Goal: Task Accomplishment & Management: Use online tool/utility

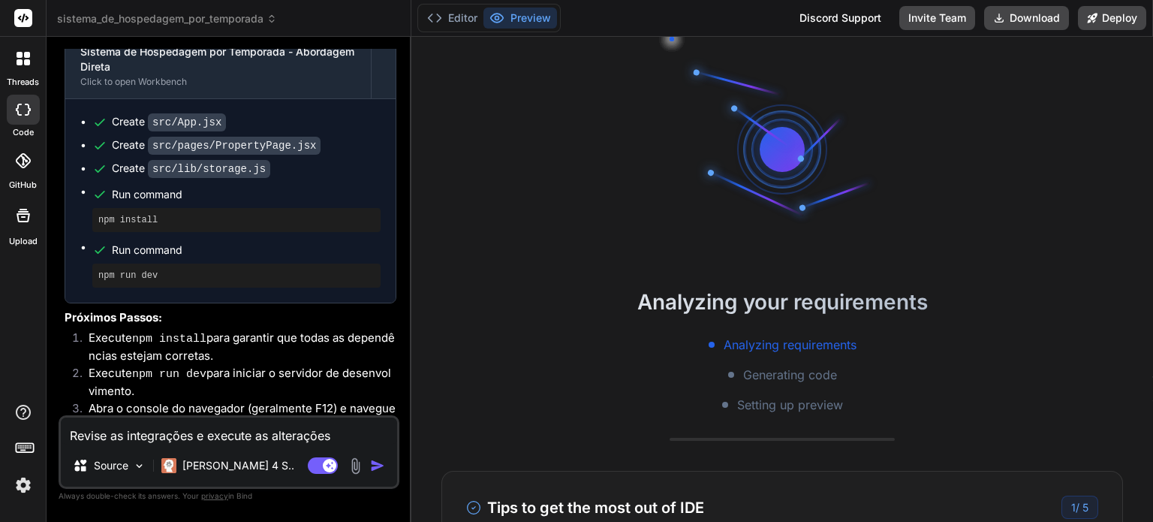
scroll to position [4572, 0]
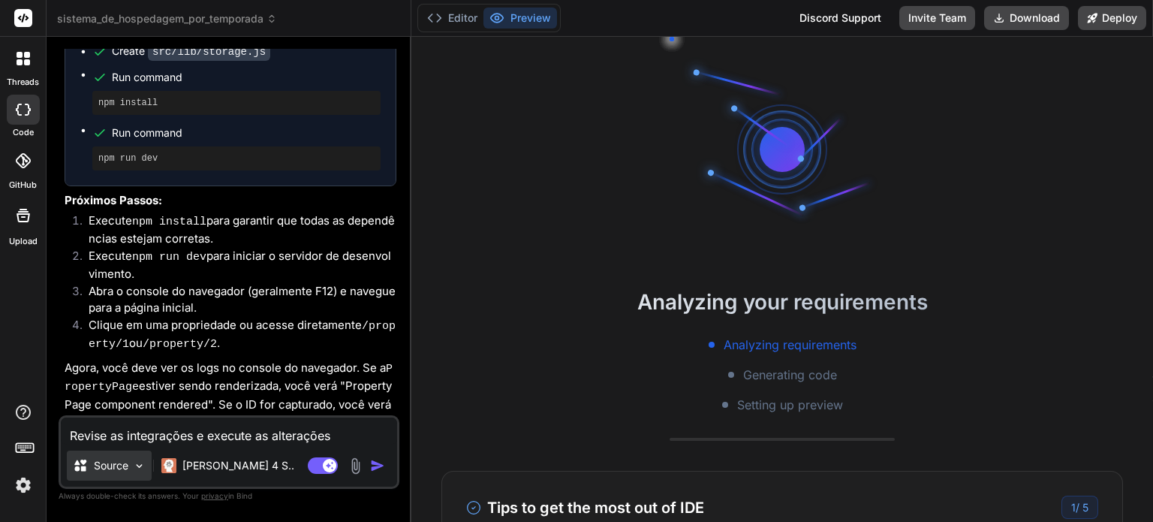
click at [144, 474] on div "Source" at bounding box center [109, 466] width 85 height 30
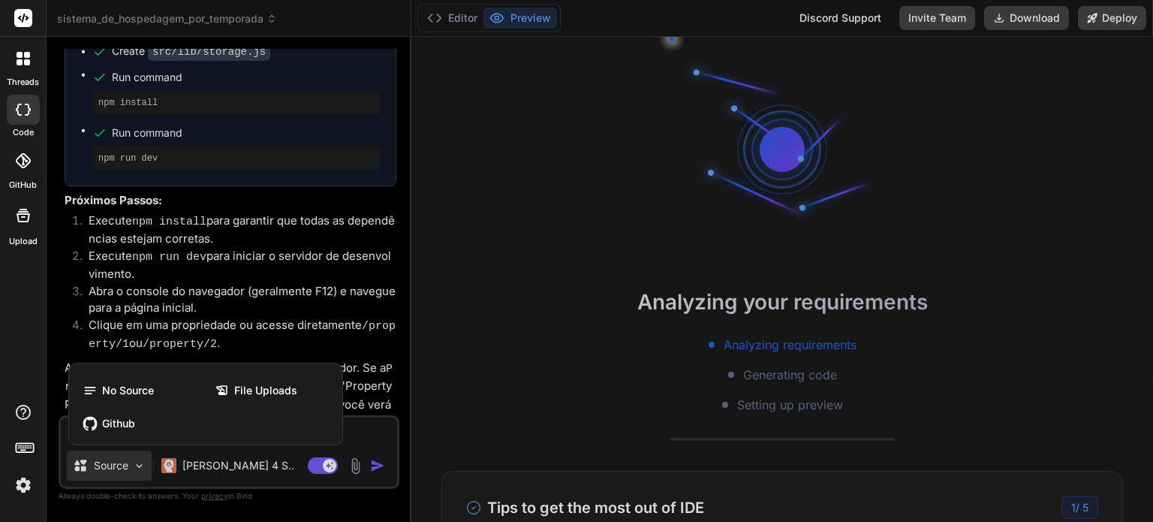
click at [144, 474] on div at bounding box center [576, 261] width 1153 height 522
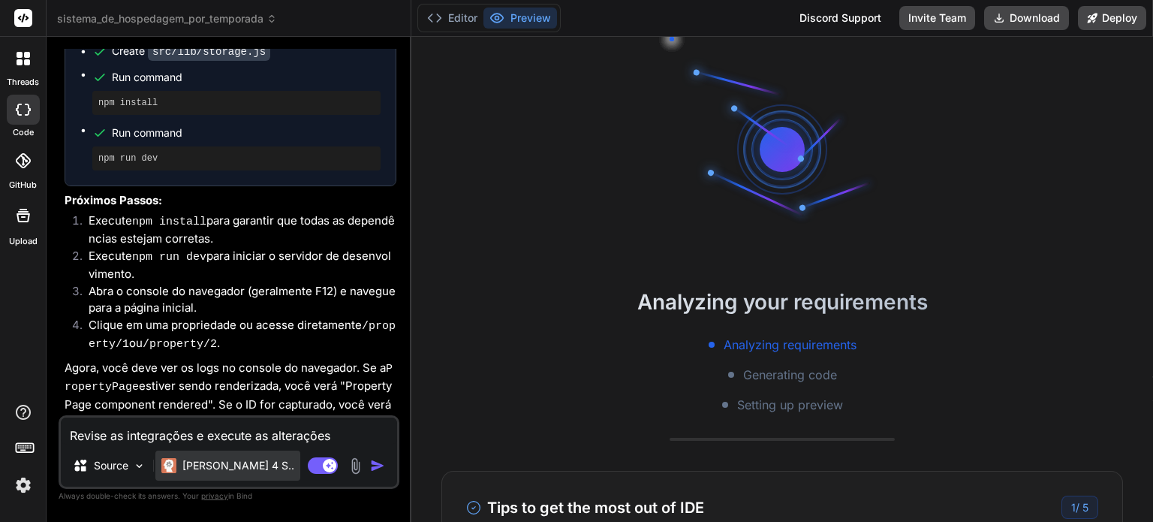
click at [235, 474] on div "[PERSON_NAME] 4 S.." at bounding box center [227, 466] width 145 height 30
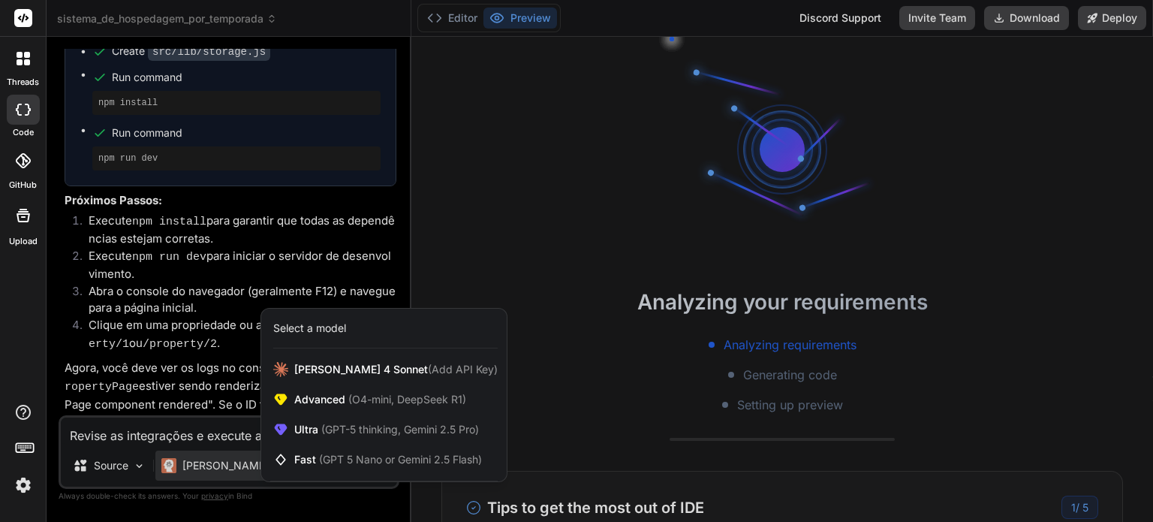
click at [201, 373] on div at bounding box center [576, 261] width 1153 height 522
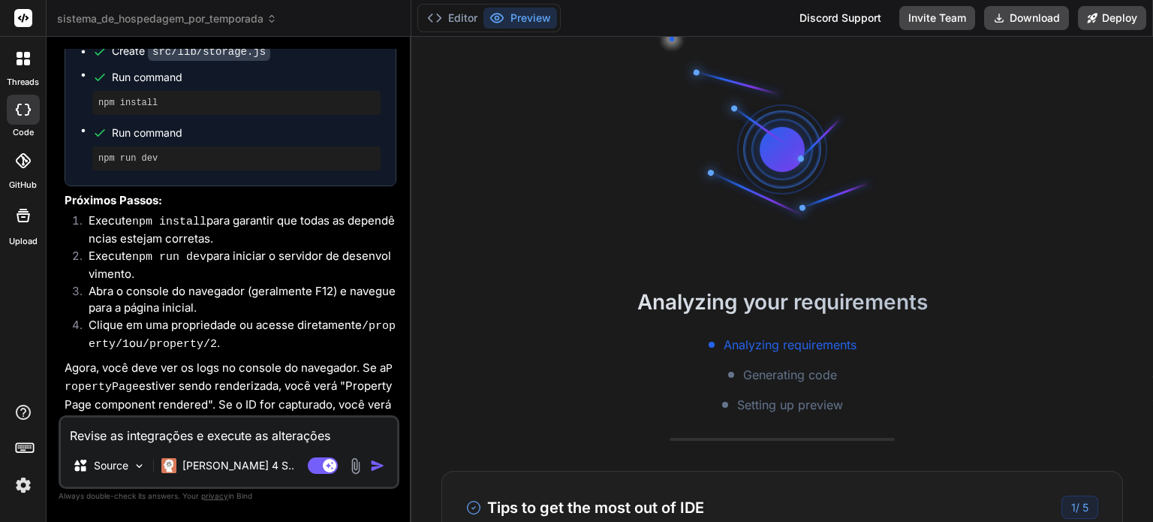
type textarea "x"
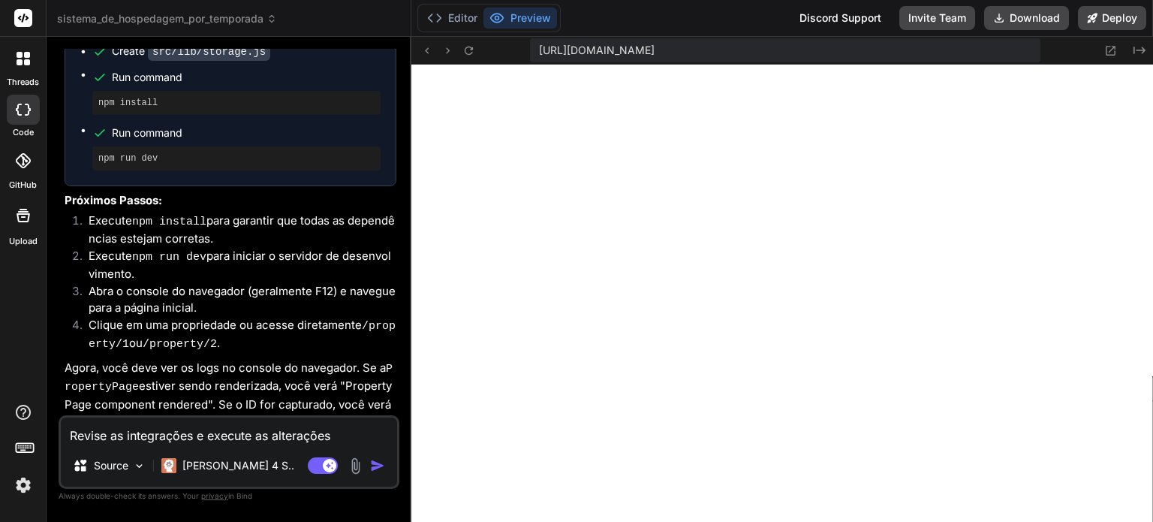
scroll to position [735, 0]
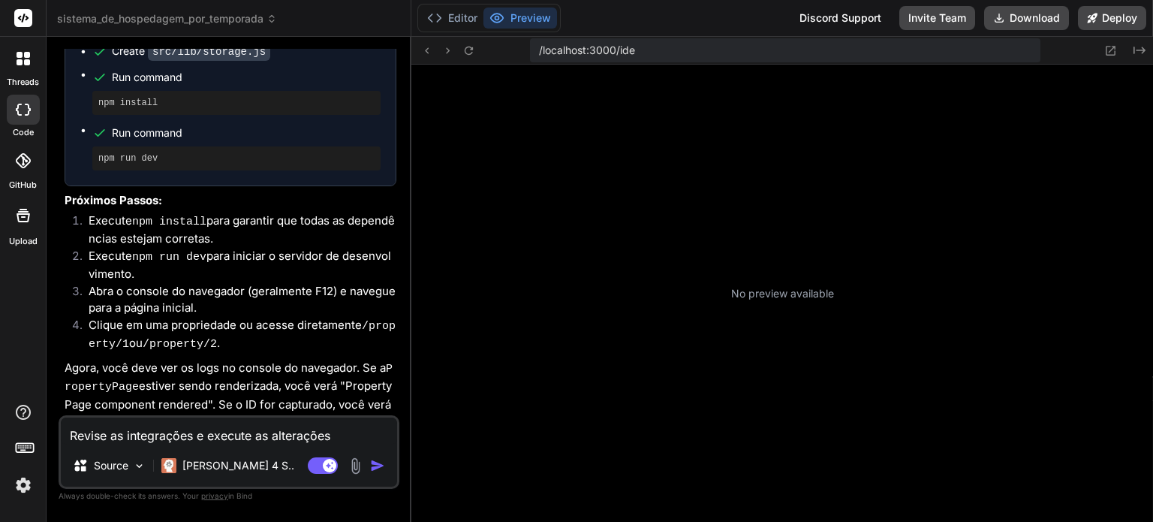
scroll to position [273, 0]
type textarea "x"
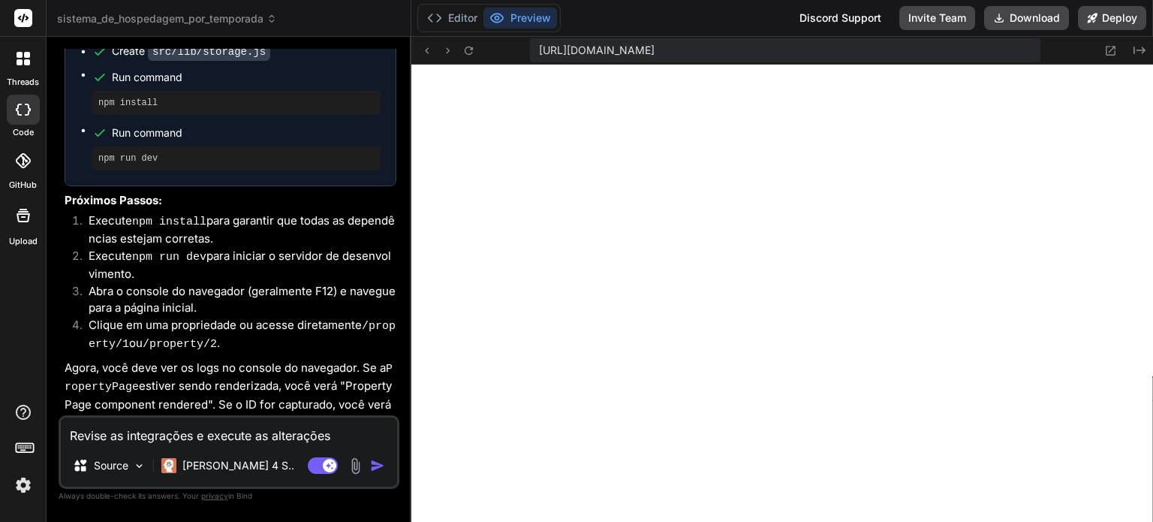
scroll to position [735, 0]
click at [467, 57] on button at bounding box center [469, 50] width 18 height 18
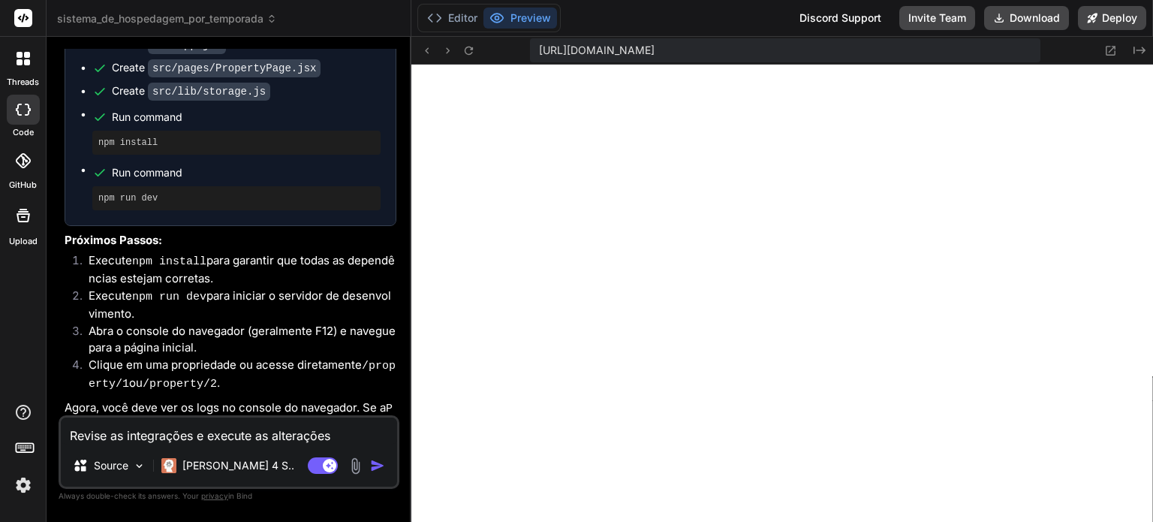
scroll to position [4572, 0]
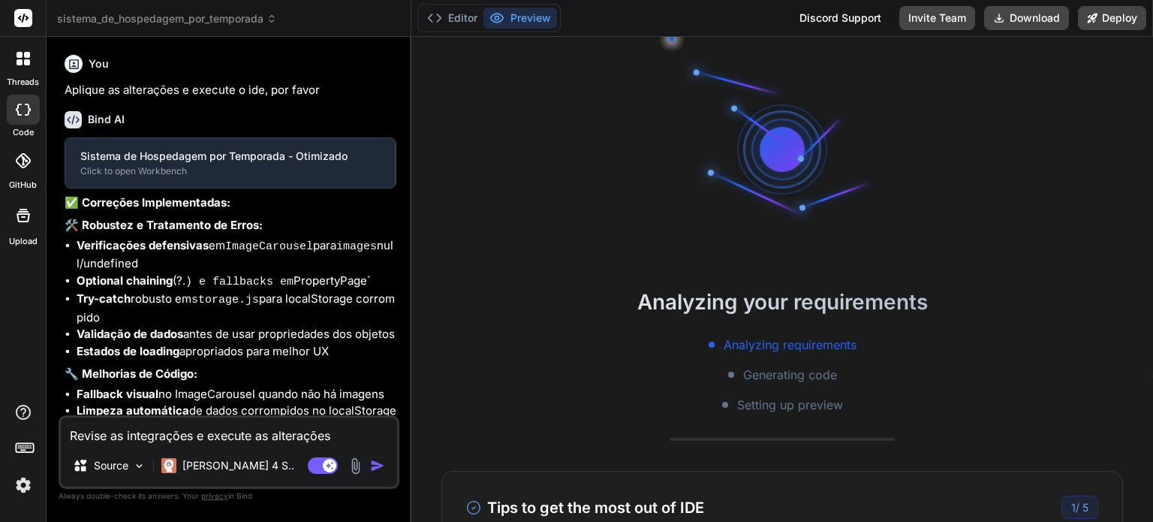
type textarea "x"
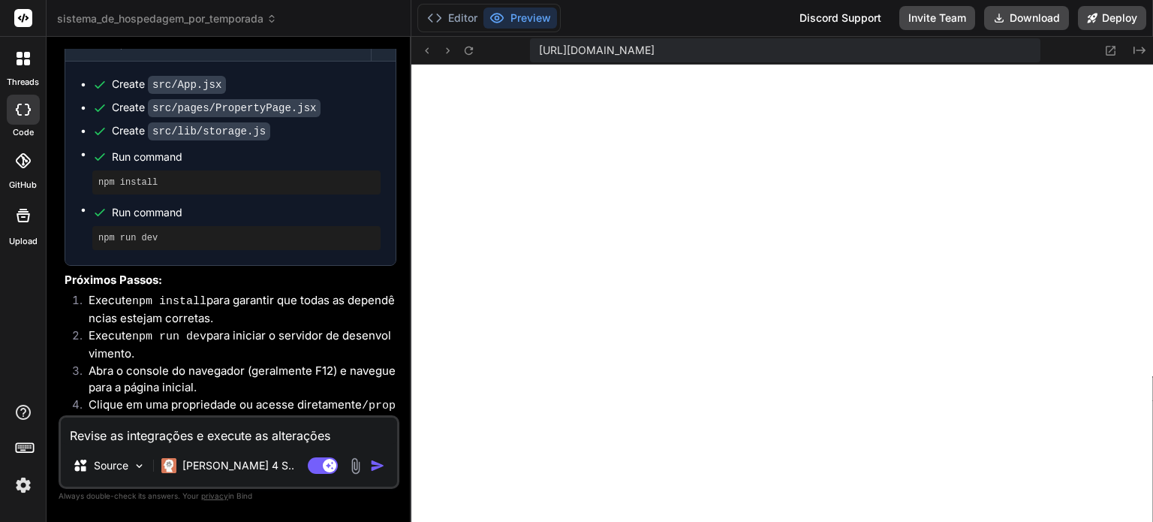
scroll to position [4572, 0]
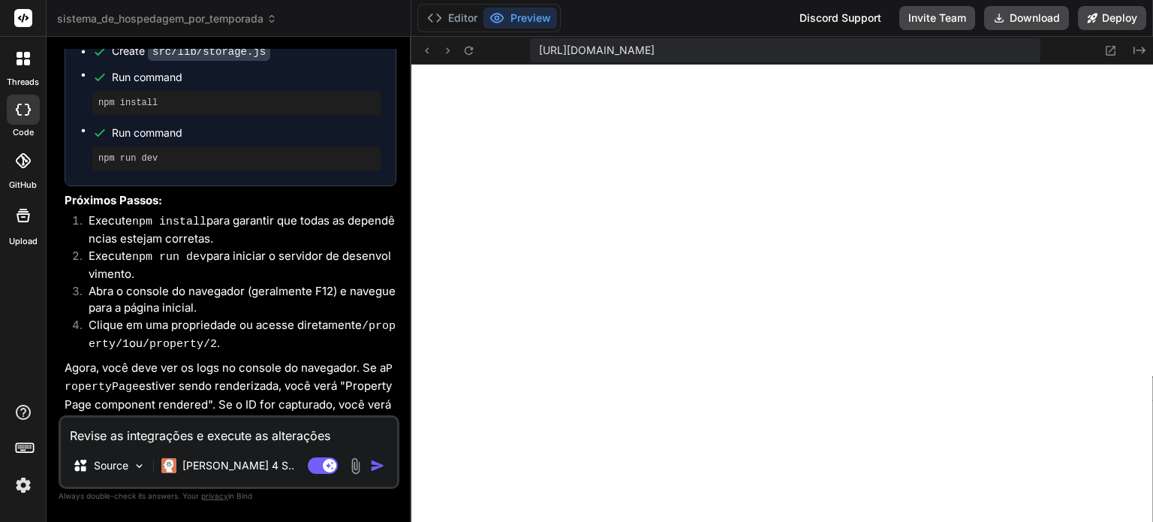
drag, startPoint x: 337, startPoint y: 436, endPoint x: 0, endPoint y: 432, distance: 337.2
click at [0, 432] on div "threads code GitHub Upload sistema_de_hospedagem_por_temporada Created with Pix…" at bounding box center [576, 261] width 1153 height 522
type textarea "O"
type textarea "x"
type textarea "Ot"
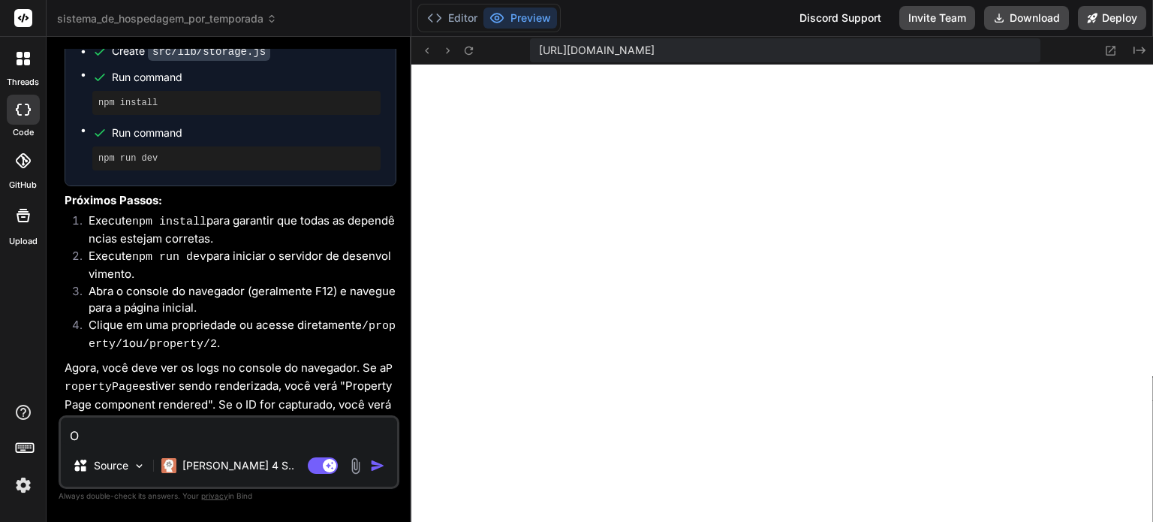
type textarea "x"
type textarea "Oti"
type textarea "x"
type textarea "Otim"
type textarea "x"
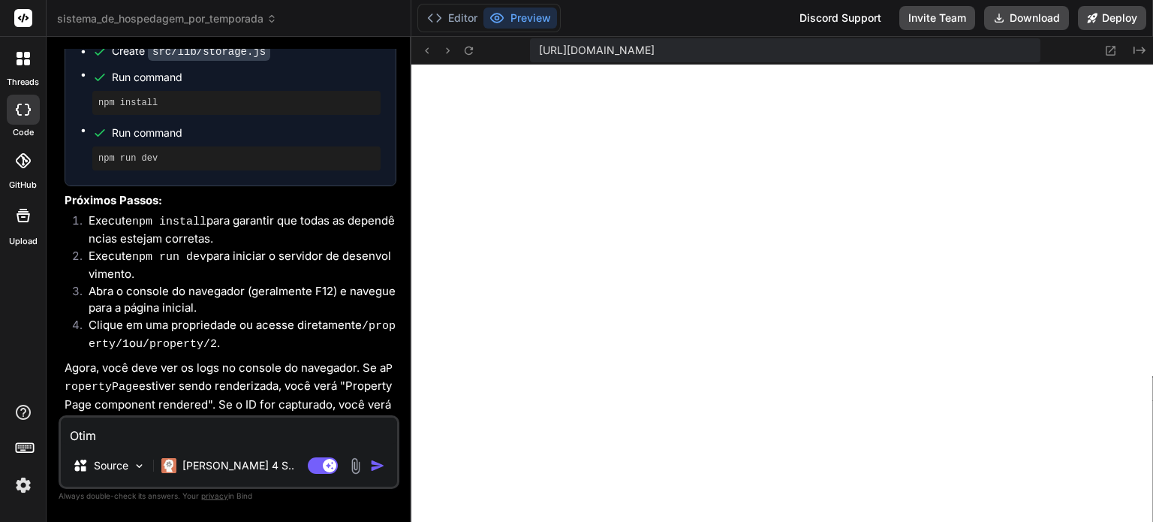
type textarea "Otimi"
type textarea "x"
type textarea "Otimiz"
type textarea "x"
type textarea "Otimize"
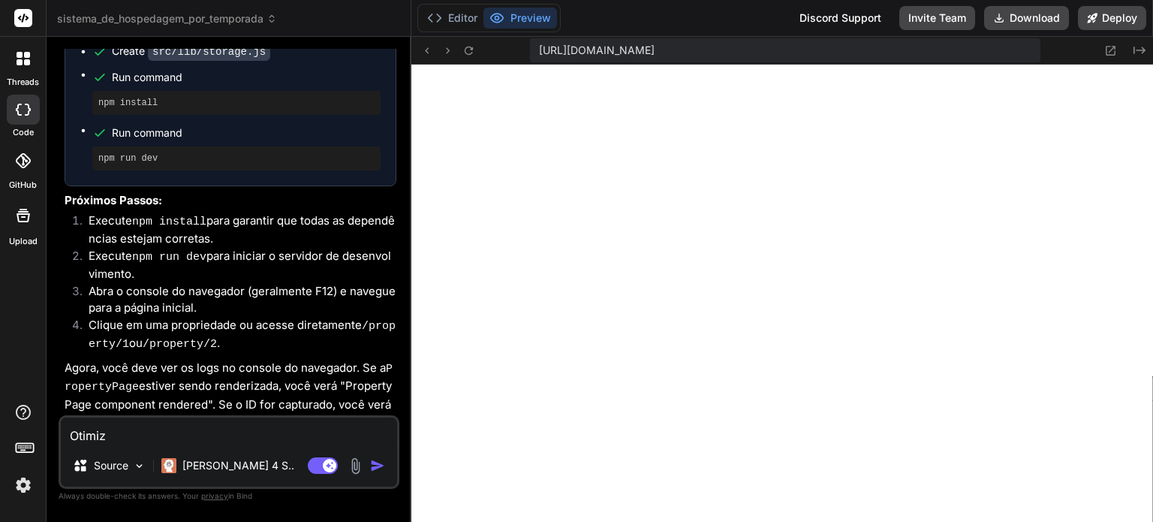
type textarea "x"
type textarea "Otimize"
type textarea "x"
type textarea "Otimize o"
type textarea "x"
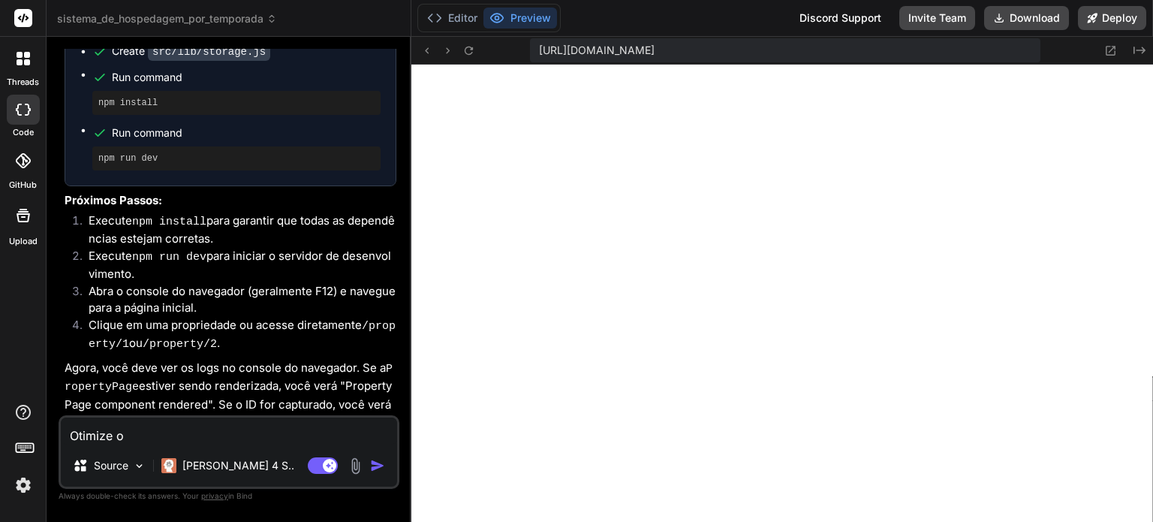
type textarea "Otimize o"
type textarea "x"
type textarea "Otimize o s"
type textarea "x"
type textarea "Otimize o si"
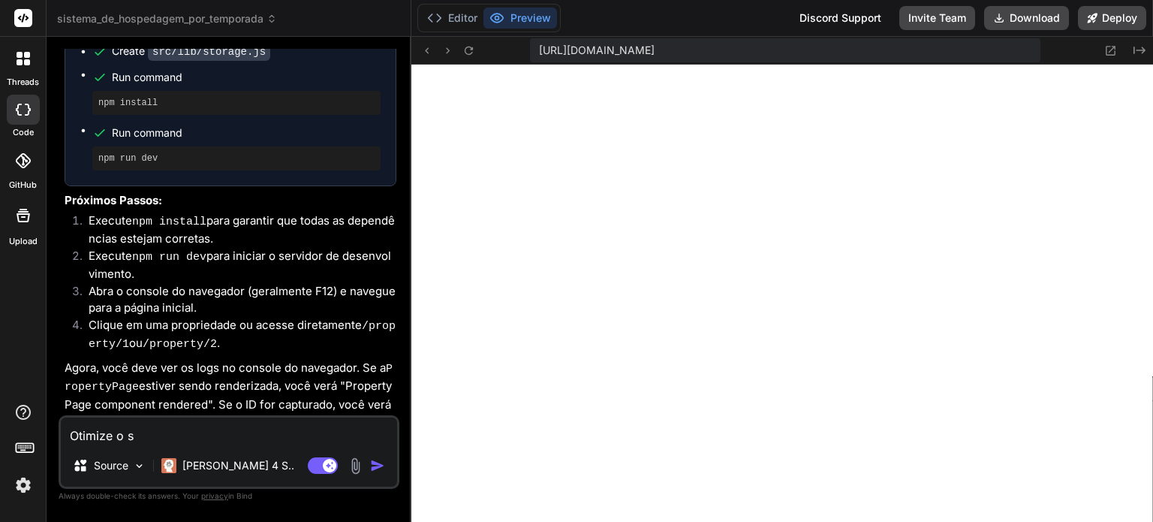
type textarea "x"
type textarea "Otimize o sit"
type textarea "x"
type textarea "Otimize o site"
type textarea "x"
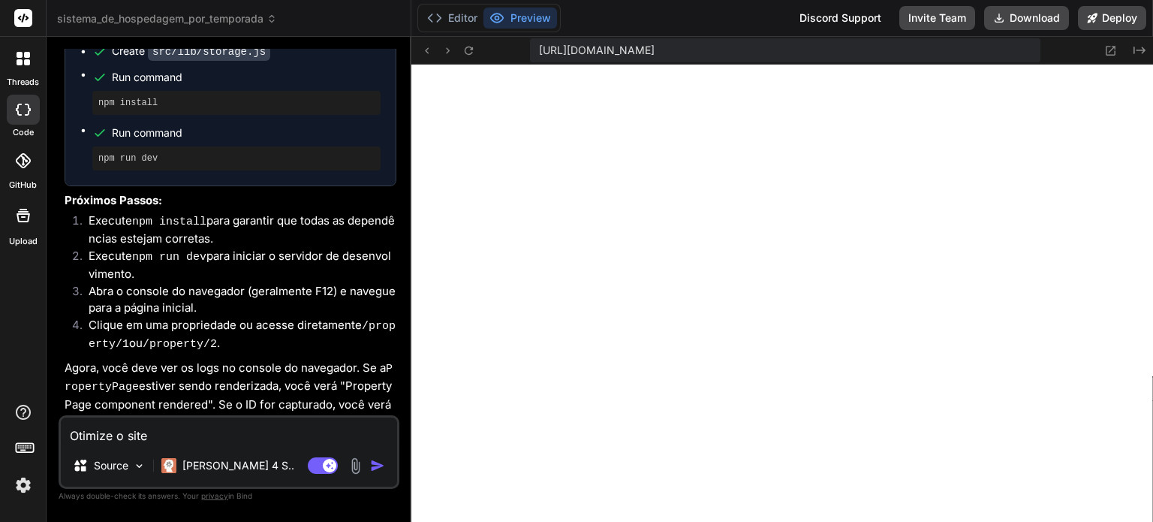
type textarea "Otimize o site"
type textarea "x"
type textarea "Otimize o site p"
type textarea "x"
type textarea "Otimize o site pa"
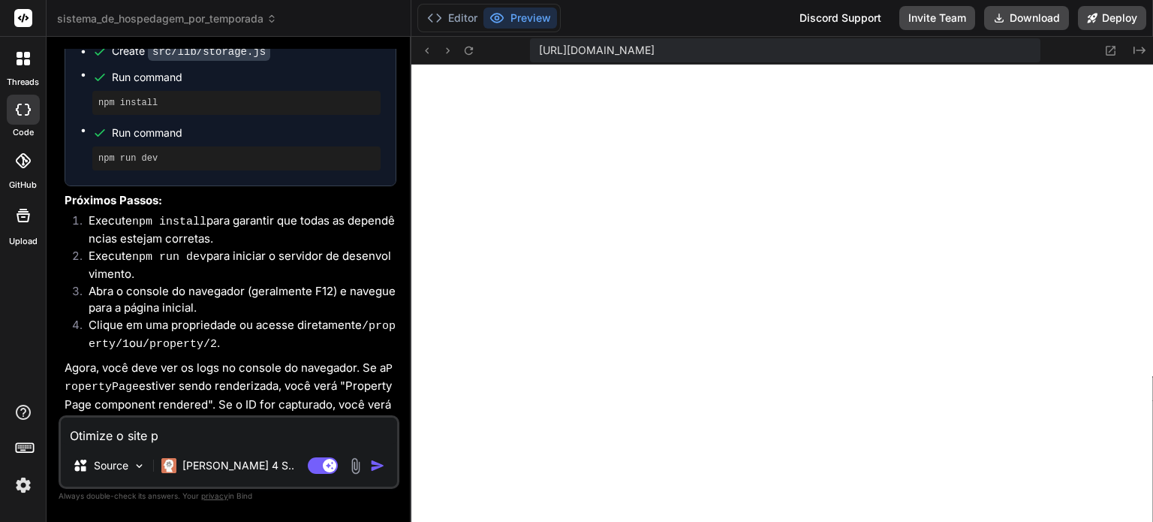
type textarea "x"
type textarea "Otimize o site par"
type textarea "x"
type textarea "Otimize o site para"
type textarea "x"
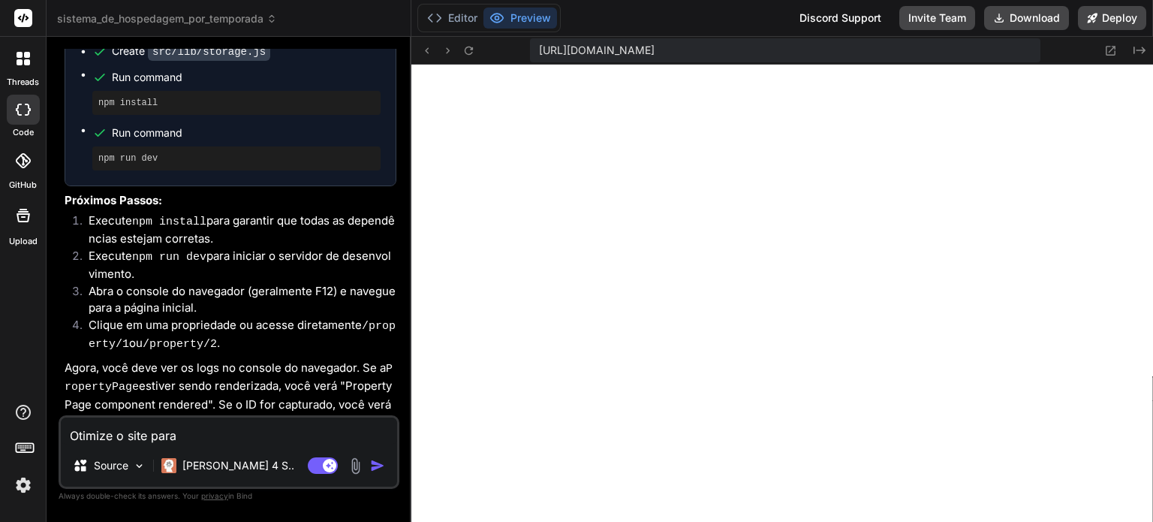
type textarea "Otimize o site para"
type textarea "x"
type textarea "Otimize o site para d"
type textarea "x"
type textarea "Otimize o site para di"
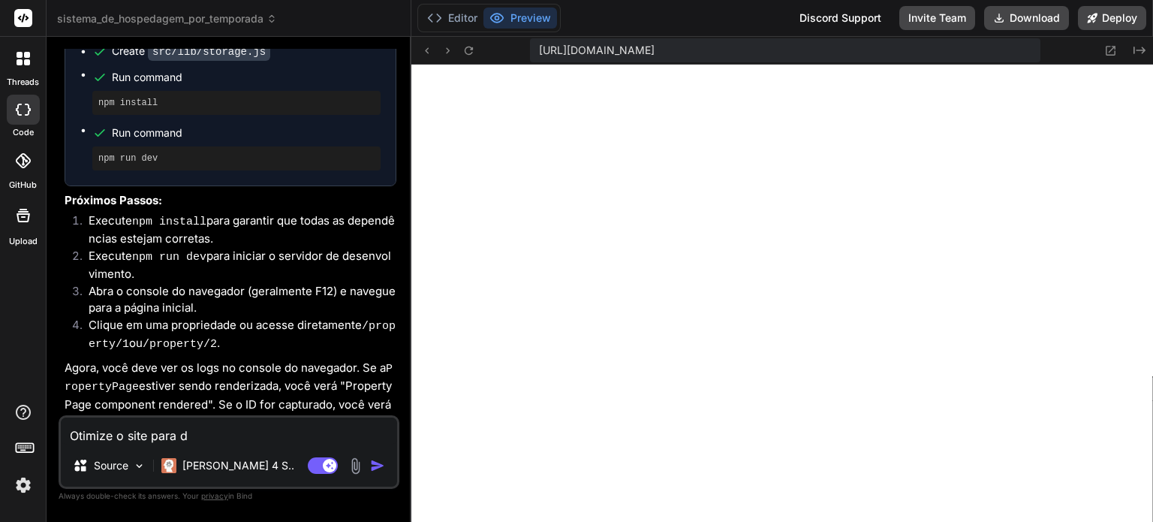
type textarea "x"
type textarea "Otimize o site para dis"
type textarea "x"
type textarea "Otimize o site para disp"
type textarea "x"
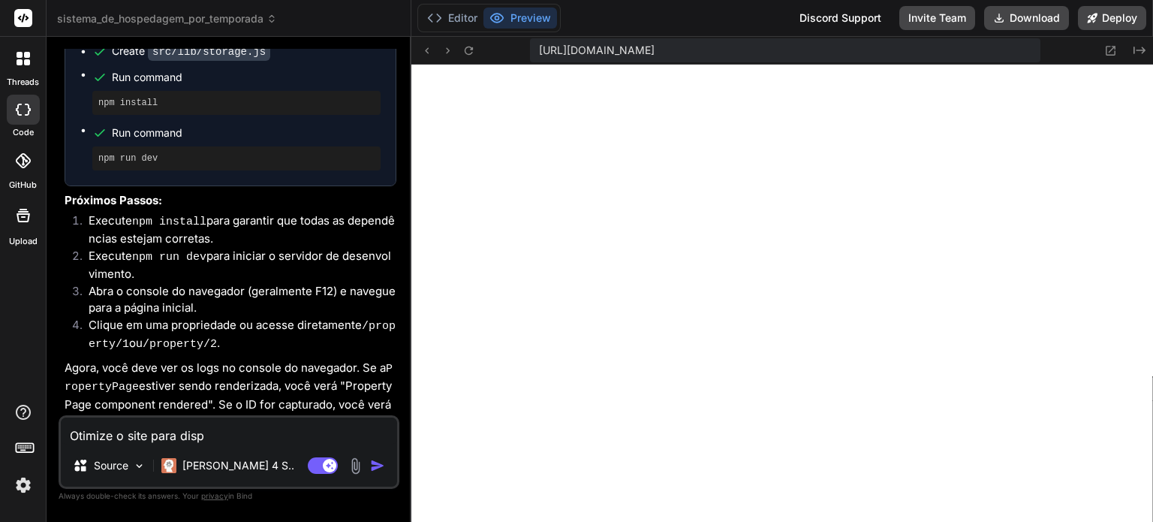
type textarea "Otimize o site para dispo"
type textarea "x"
type textarea "Otimize o site para dispos"
type textarea "x"
type textarea "Otimize o site para disposi"
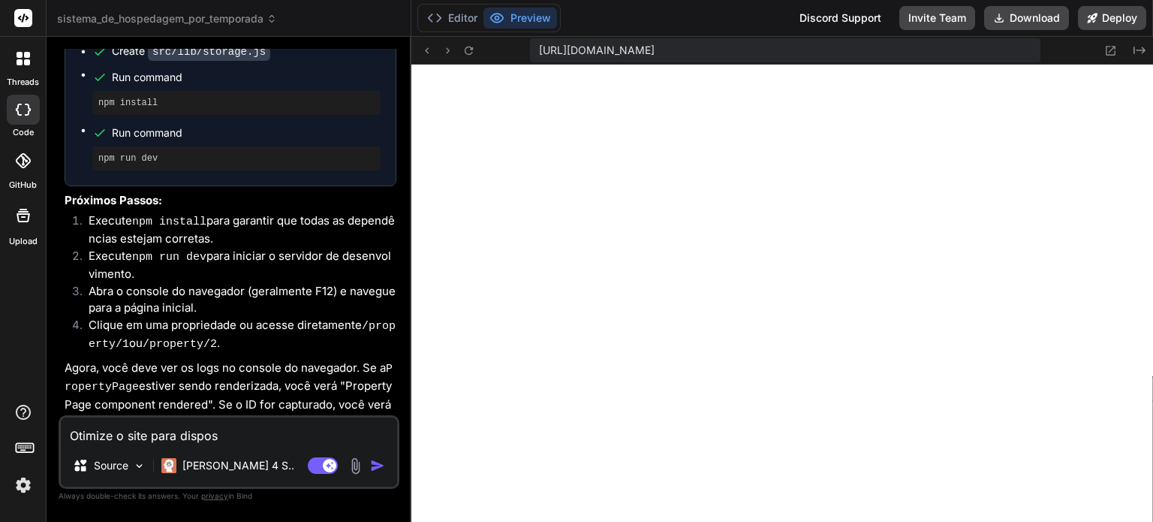
type textarea "x"
type textarea "Otimize o site para disposit"
type textarea "x"
type textarea "Otimize o site para dispositi"
type textarea "x"
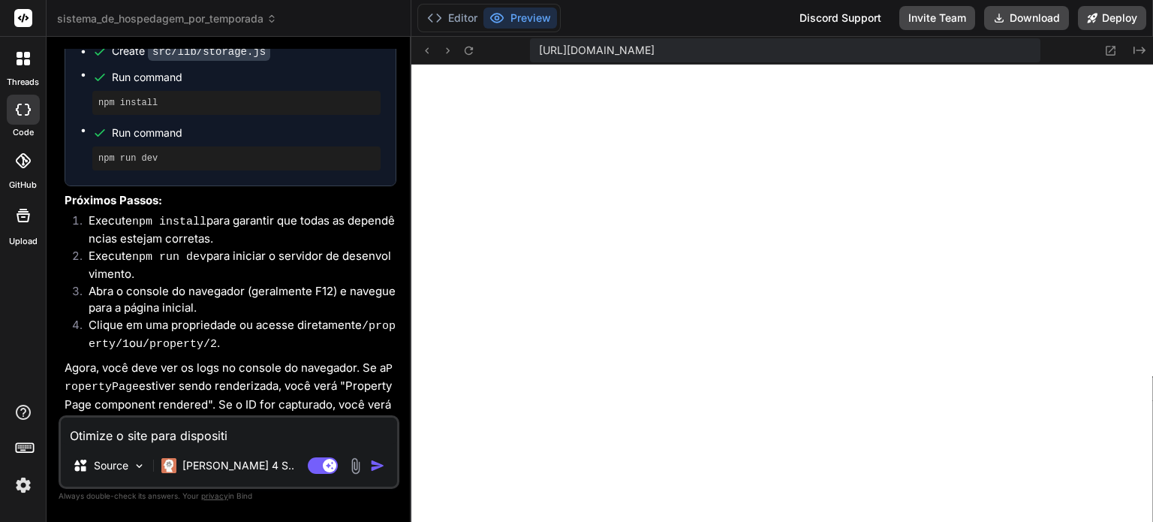
type textarea "Otimize o site para dispositiv"
type textarea "x"
type textarea "Otimize o site para dispositivo"
type textarea "x"
type textarea "Otimize o site para dispositivos"
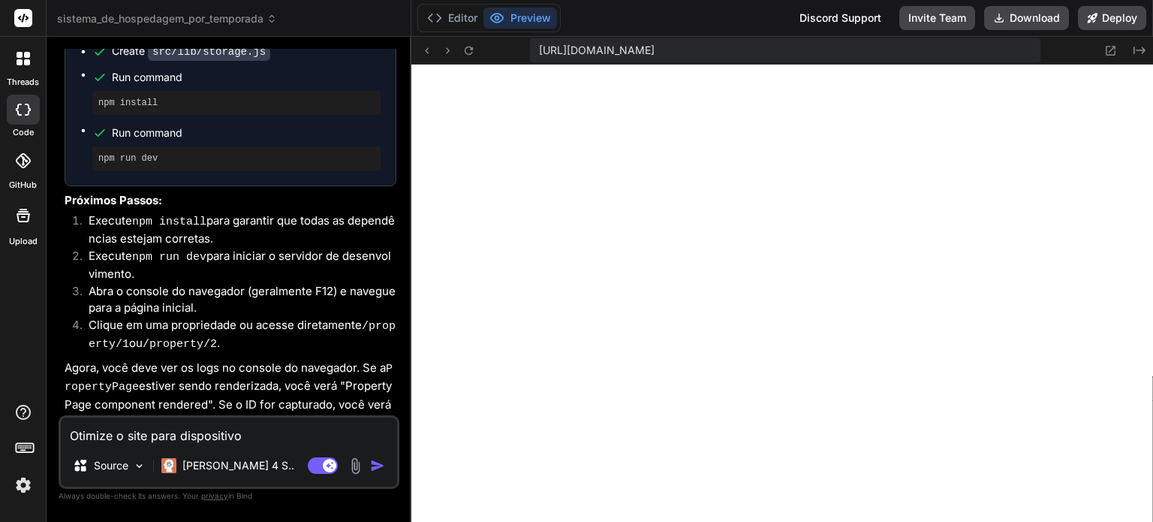
type textarea "x"
type textarea "Otimize o site para dispositivos"
type textarea "x"
type textarea "Otimize o site para dispositivos m"
type textarea "x"
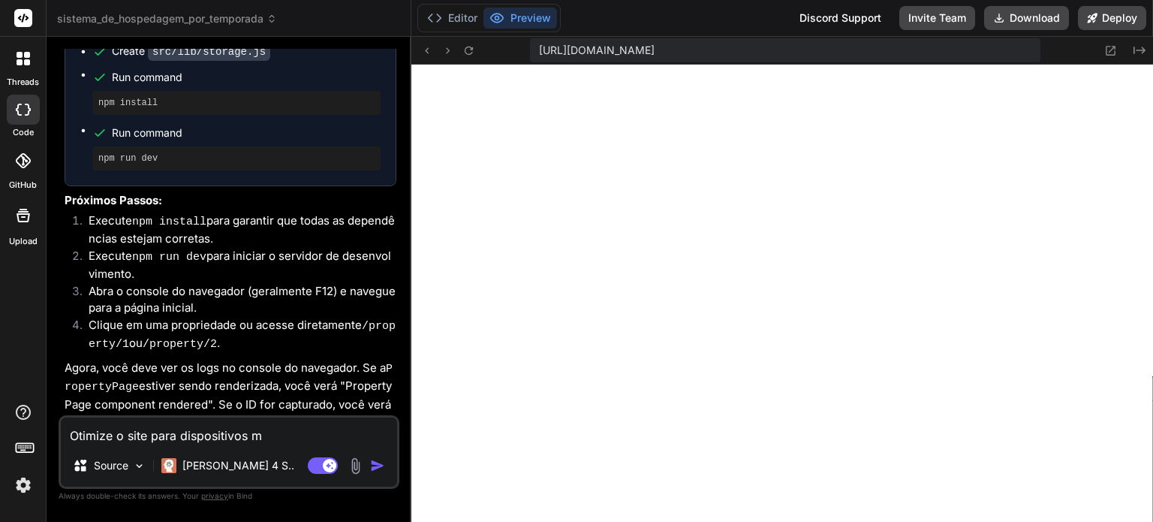
type textarea "Otimize o site para dispositivos mó"
type textarea "x"
type textarea "Otimize o site para dispositivos móv"
type textarea "x"
type textarea "Otimize o site para dispositivos móve"
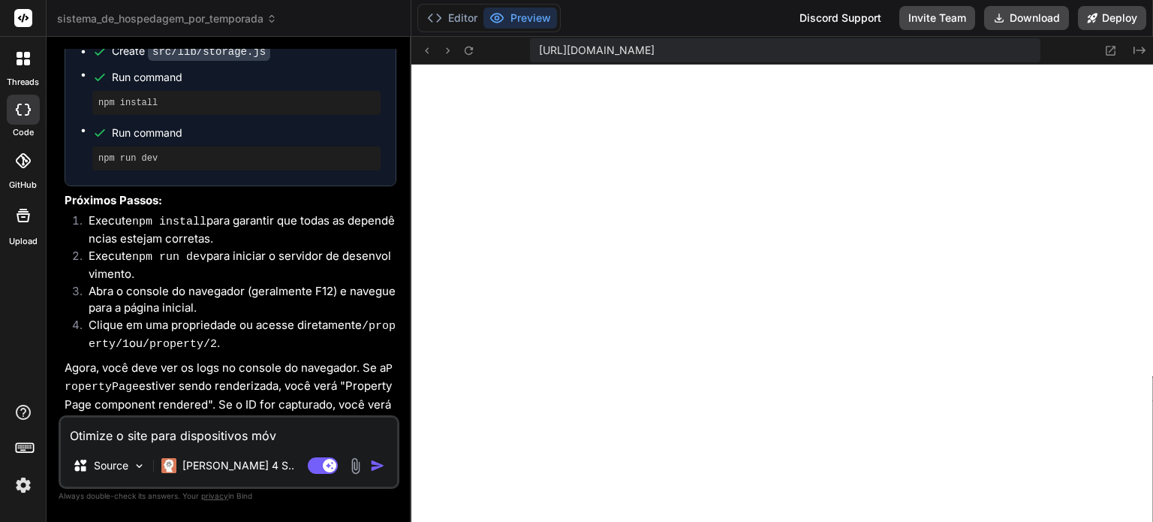
type textarea "x"
type textarea "Otimize o site para dispositivos móvei"
type textarea "x"
type textarea "Otimize o site para dispositivos móveis"
type textarea "x"
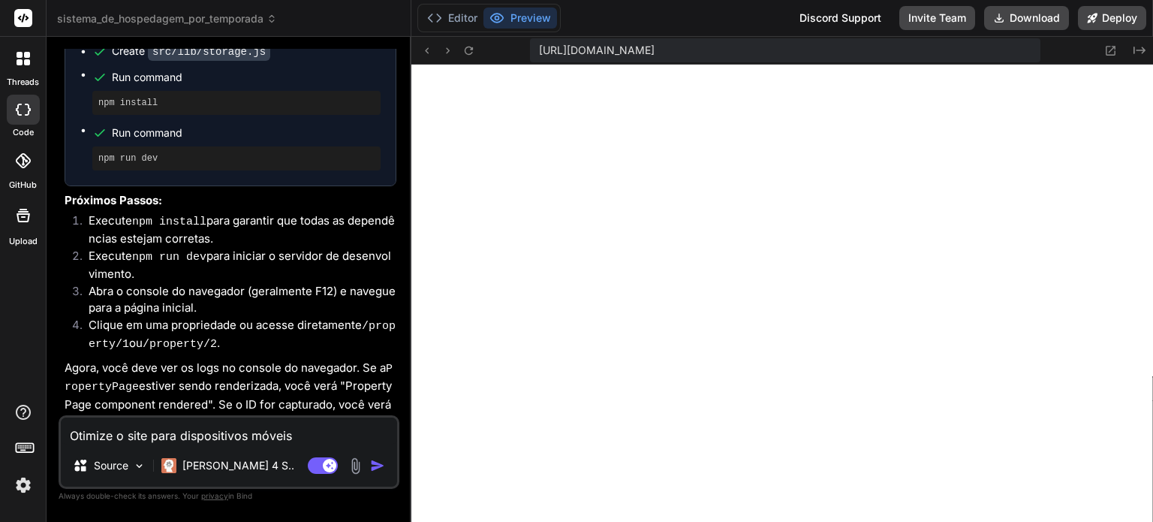
type textarea "Otimize o site para dispositivos móveis"
type textarea "x"
type textarea "Otimize o site para dispositivos móveis e"
type textarea "x"
type textarea "Otimize o site para dispositivos móveis e"
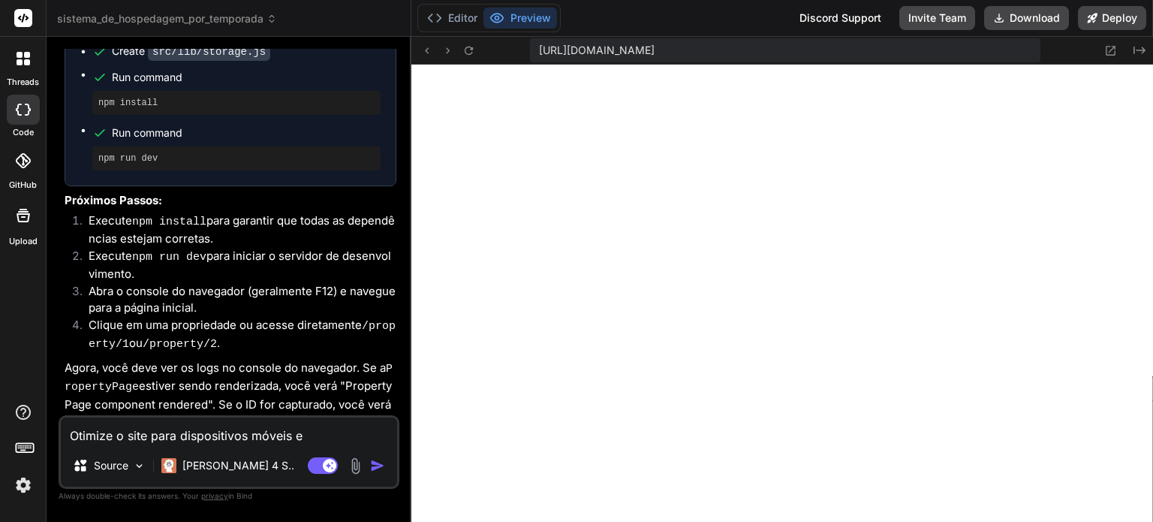
type textarea "x"
type textarea "Otimize o site para dispositivos móveis e m"
type textarea "x"
type textarea "Otimize o site para dispositivos móveis e me"
type textarea "x"
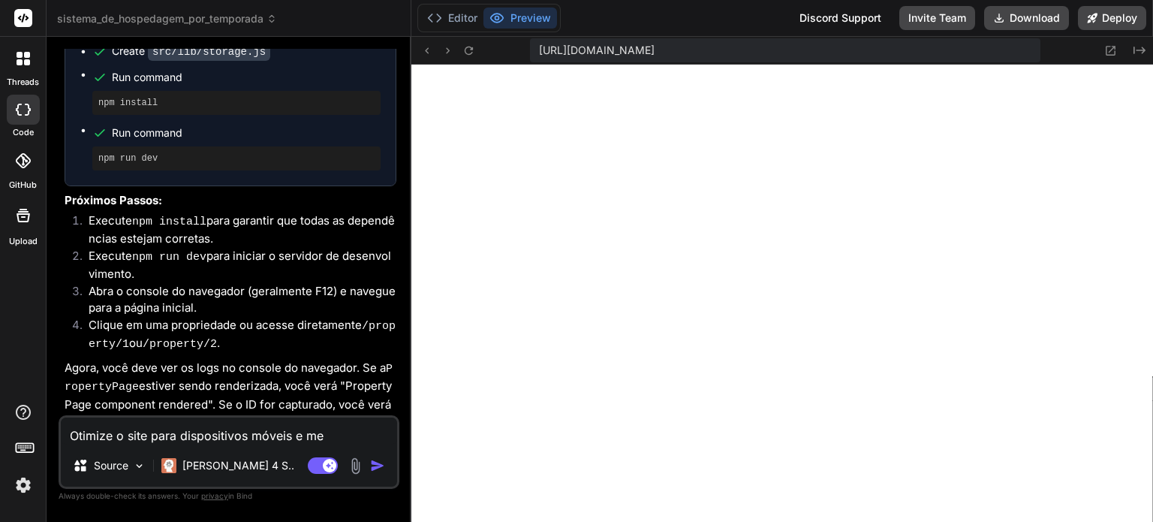
type textarea "Otimize o site para dispositivos móveis e mel"
type textarea "x"
type textarea "Otimize o site para dispositivos móveis e melh"
type textarea "x"
type textarea "Otimize o site para dispositivos móveis e melho"
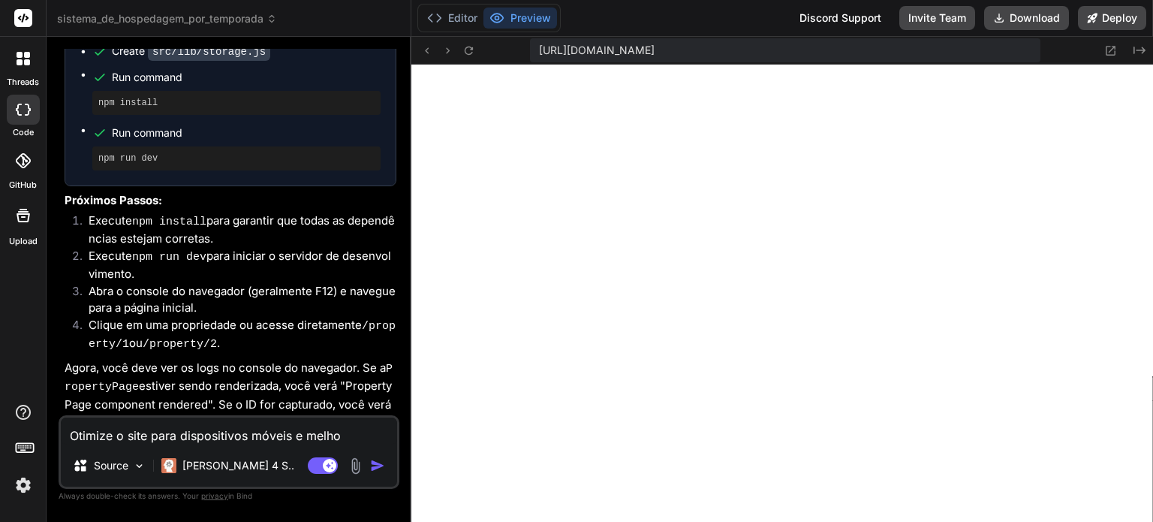
type textarea "x"
type textarea "Otimize o site para dispositivos móveis e melhor"
type textarea "x"
type textarea "Otimize o site para dispositivos móveis e melhore"
type textarea "x"
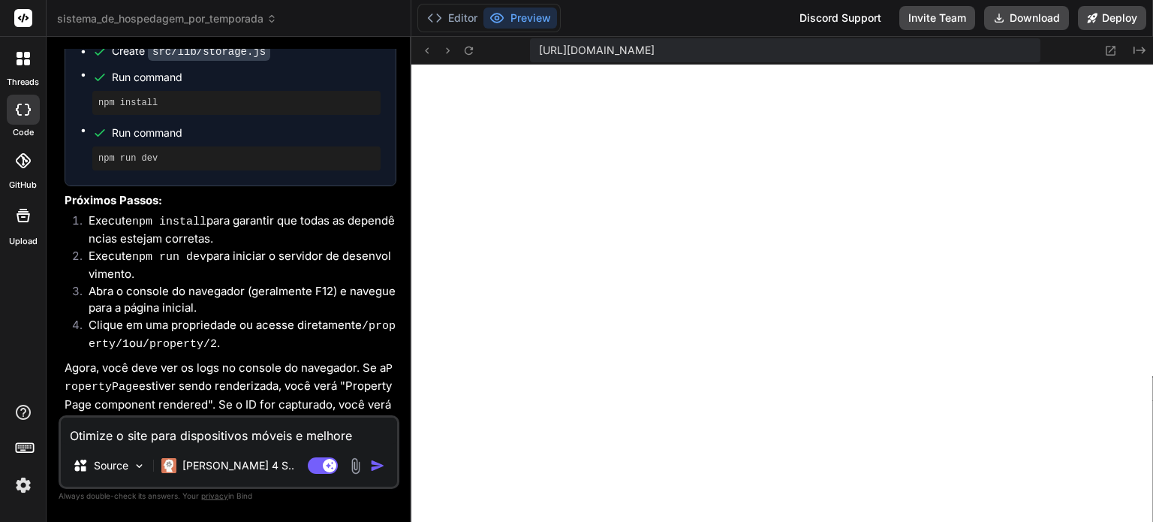
type textarea "Otimize o site para dispositivos móveis e melhore"
type textarea "x"
type textarea "Otimize o site para dispositivos móveis e melhore o"
type textarea "x"
type textarea "Otimize o site para dispositivos móveis e melhore o"
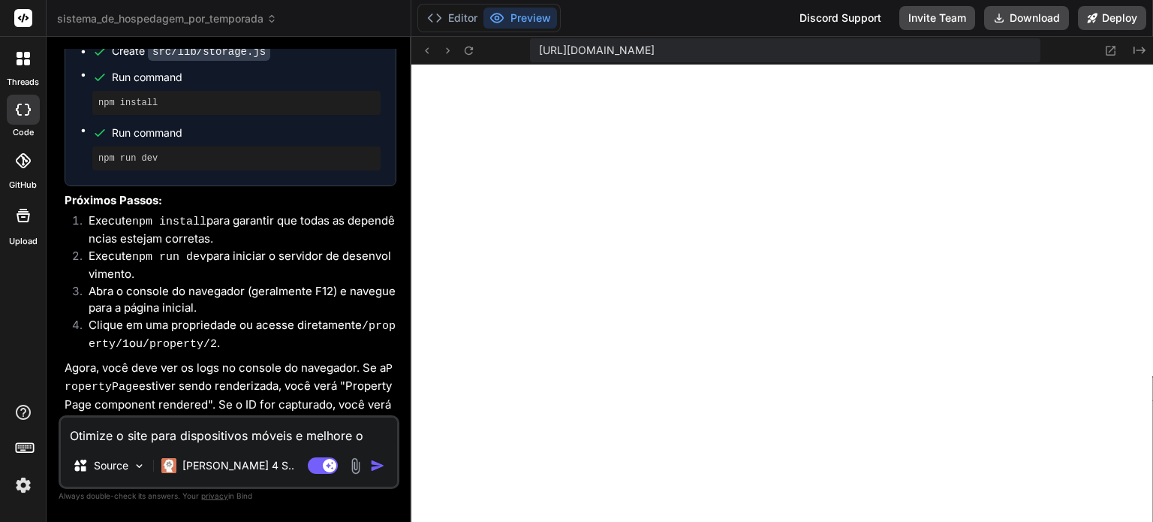
type textarea "x"
type textarea "Otimize o site para dispositivos móveis e melhore o c"
type textarea "x"
type textarea "Otimize o site para dispositivos móveis e melhore o ca"
type textarea "x"
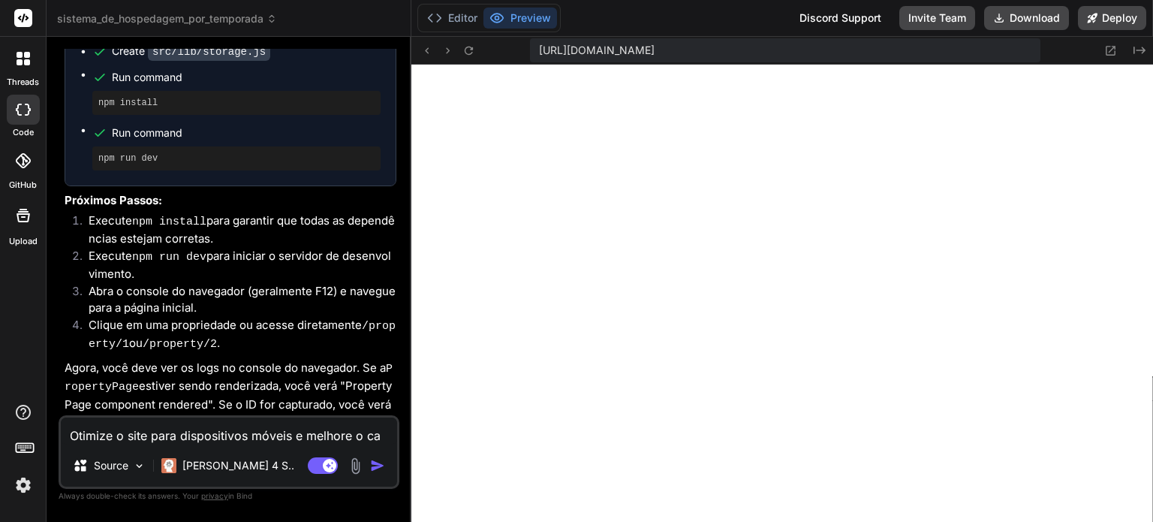
type textarea "Otimize o site para dispositivos móveis e melhore o car"
type textarea "x"
type textarea "Otimize o site para dispositivos móveis e melhore o carr"
type textarea "x"
type textarea "Otimize o site para dispositivos móveis e melhore o carre"
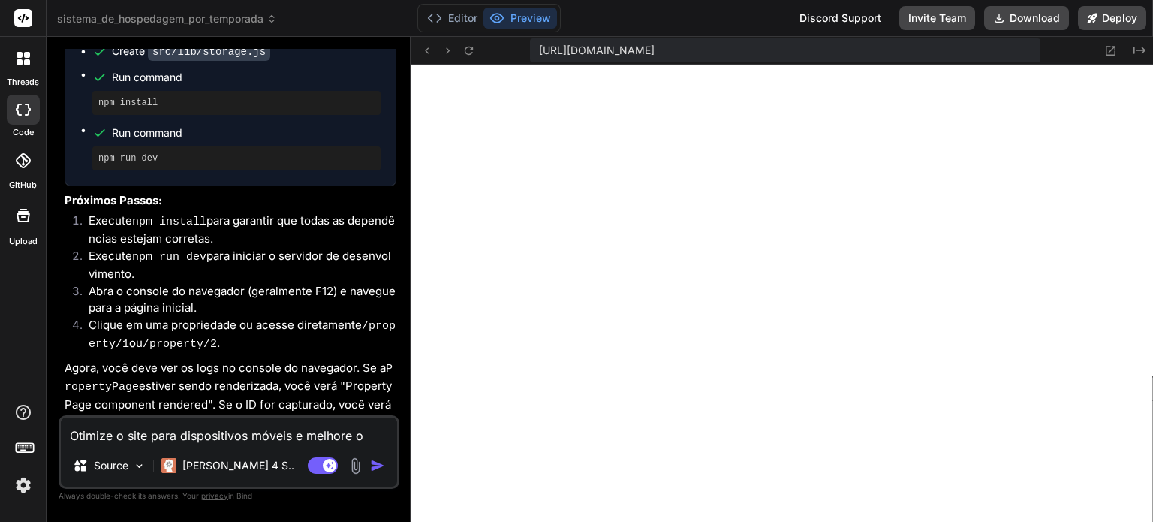
type textarea "x"
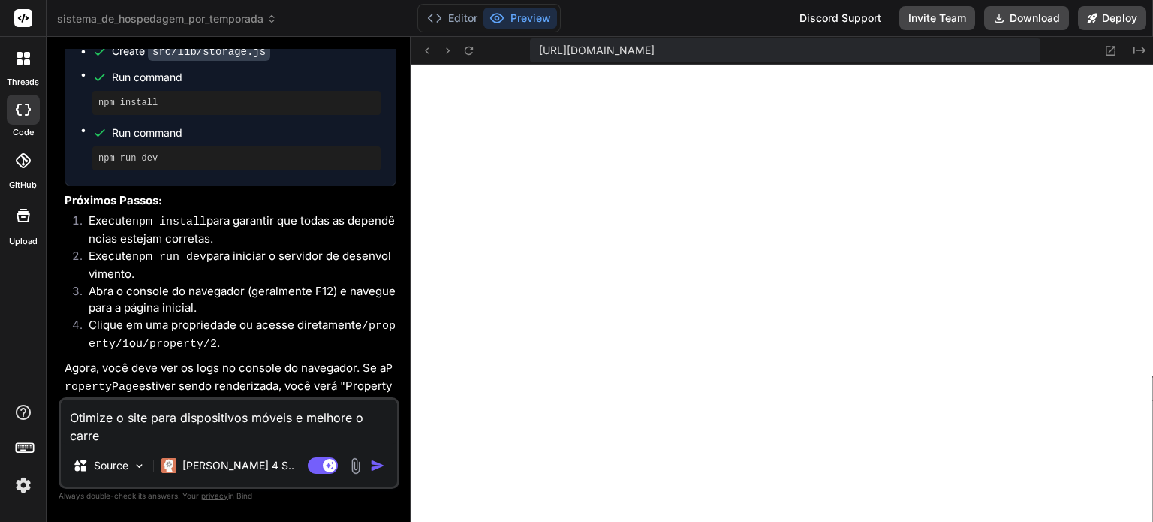
type textarea "Otimize o site para dispositivos móveis e melhore o carreg"
type textarea "x"
type textarea "Otimize o site para dispositivos móveis e melhore o carrega"
type textarea "x"
type textarea "Otimize o site para dispositivos móveis e melhore o carregam"
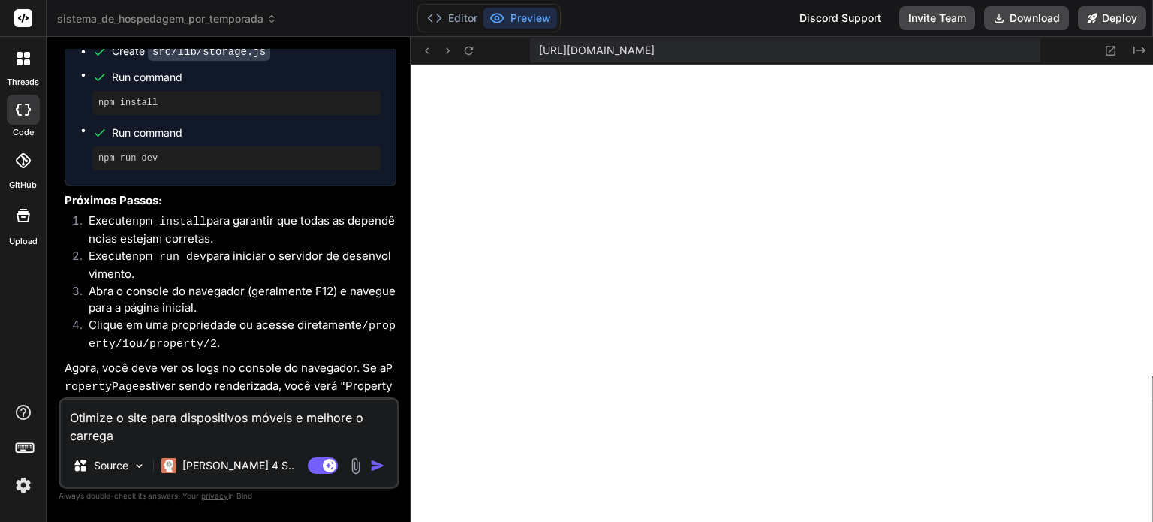
type textarea "x"
type textarea "Otimize o site para dispositivos móveis e melhore o carregame"
type textarea "x"
type textarea "Otimize o site para dispositivos móveis e melhore o carregamen"
type textarea "x"
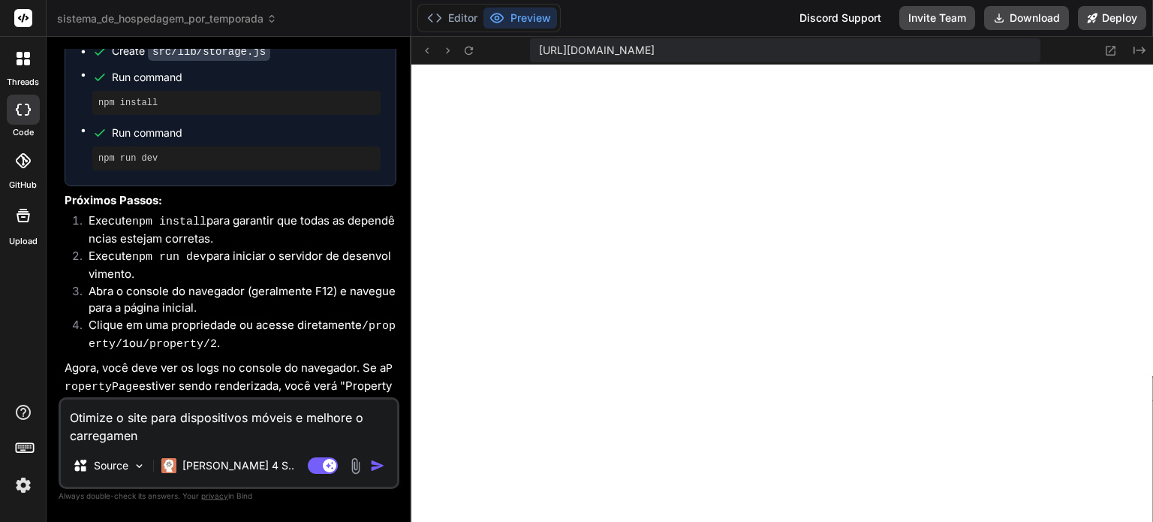
type textarea "Otimize o site para dispositivos móveis e melhore o carregament"
type textarea "x"
type textarea "Otimize o site para dispositivos móveis e melhore o carregamento"
type textarea "x"
type textarea "Otimize o site para dispositivos móveis e melhore o carregamento"
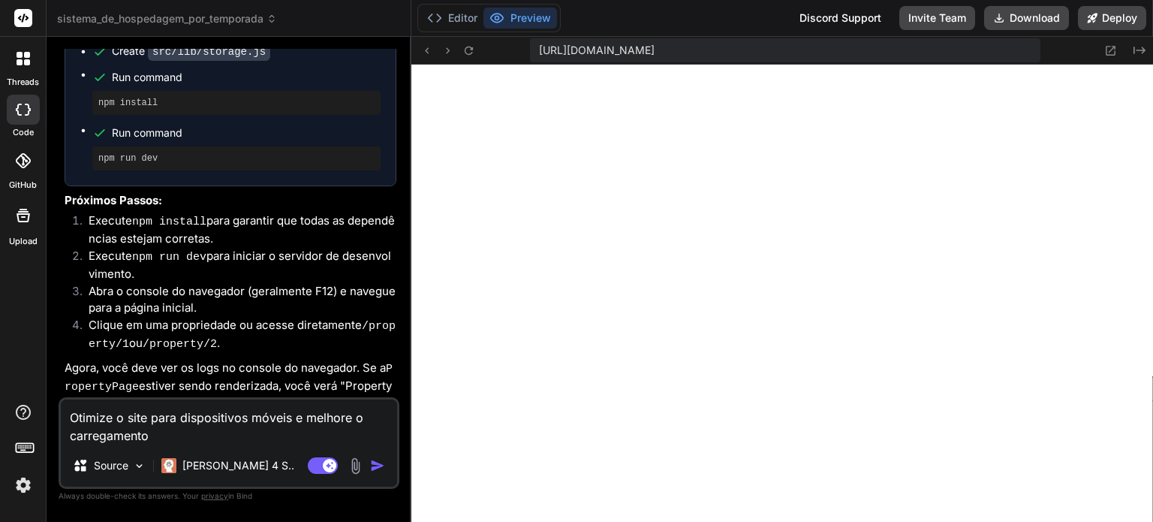
type textarea "x"
type textarea "Otimize o site para dispositivos móveis e melhore o carregamento d"
type textarea "x"
type textarea "Otimize o site para dispositivos móveis e melhore o carregamento da"
type textarea "x"
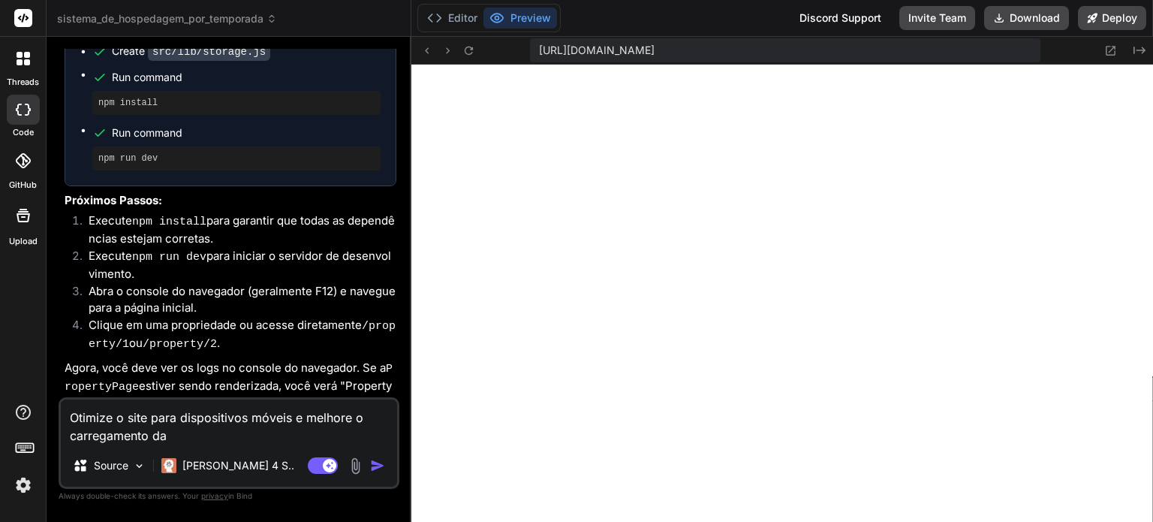
type textarea "Otimize o site para dispositivos móveis e melhore o carregamento das"
type textarea "x"
type textarea "Otimize o site para dispositivos móveis e melhore o carregamento das"
type textarea "x"
type textarea "Otimize o site para dispositivos móveis e melhore o carregamento das i"
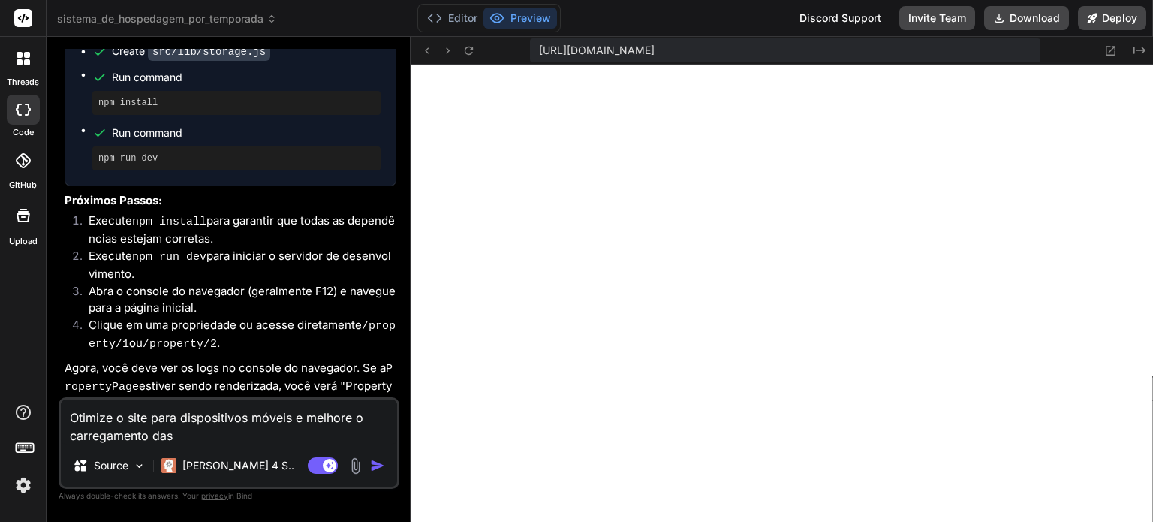
type textarea "x"
type textarea "Otimize o site para dispositivos móveis e melhore o carregamento das im"
type textarea "x"
type textarea "Otimize o site para dispositivos móveis e melhore o carregamento das ima"
type textarea "x"
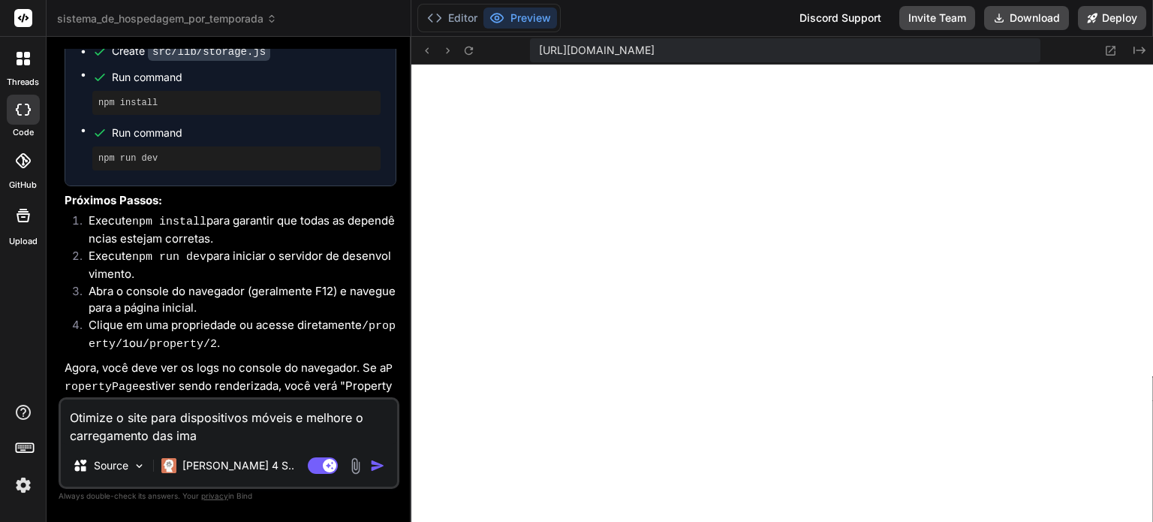
type textarea "Otimize o site para dispositivos móveis e melhore o carregamento das imag"
type textarea "x"
type textarea "Otimize o site para dispositivos móveis e melhore o carregamento das image"
type textarea "x"
type textarea "Otimize o site para dispositivos móveis e melhore o carregamento das imagen"
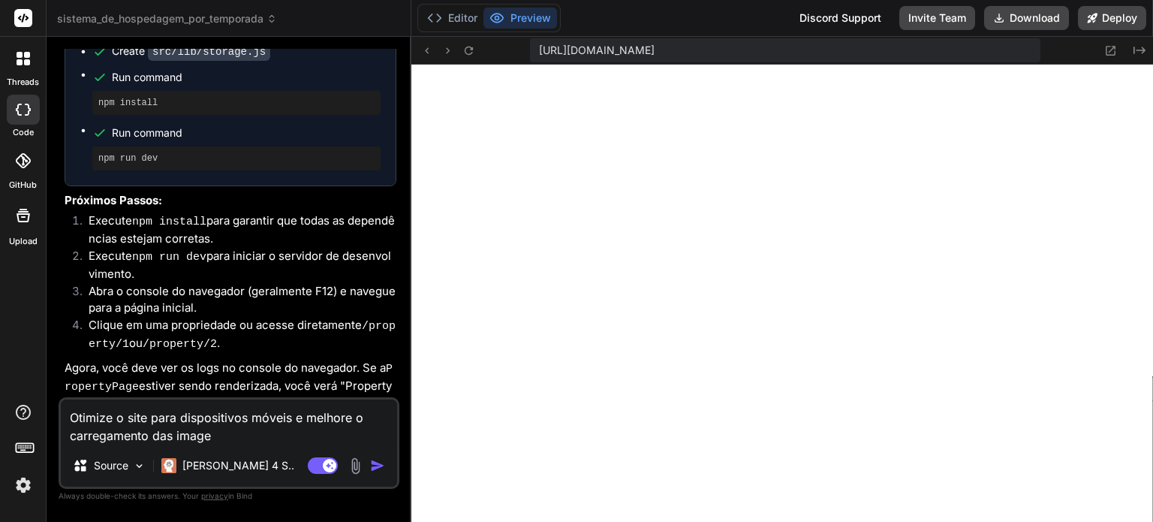
type textarea "x"
type textarea "Otimize o site para dispositivos móveis e melhore o carregamento das imagens"
type textarea "x"
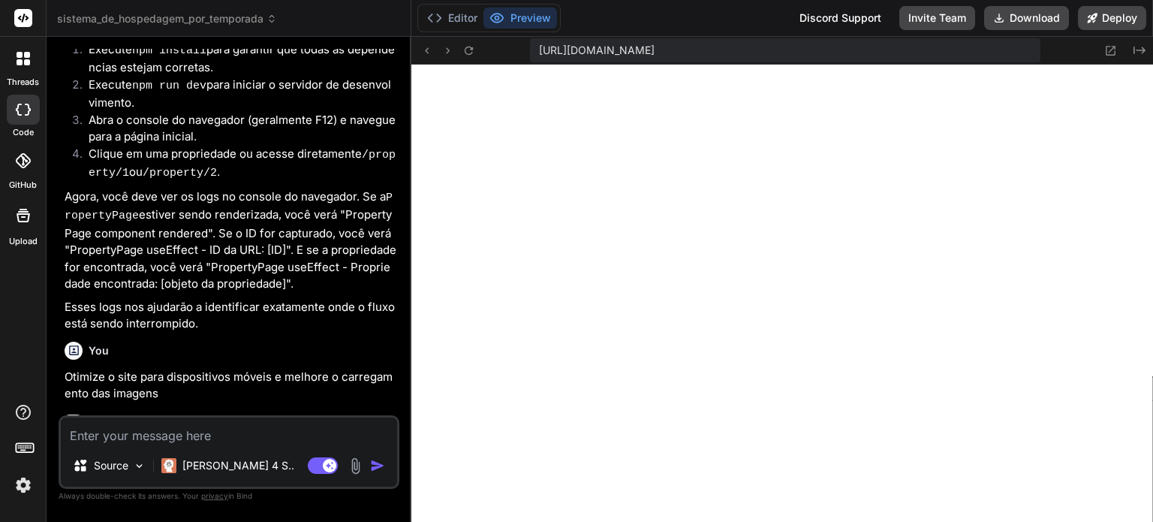
scroll to position [4745, 0]
type textarea "x"
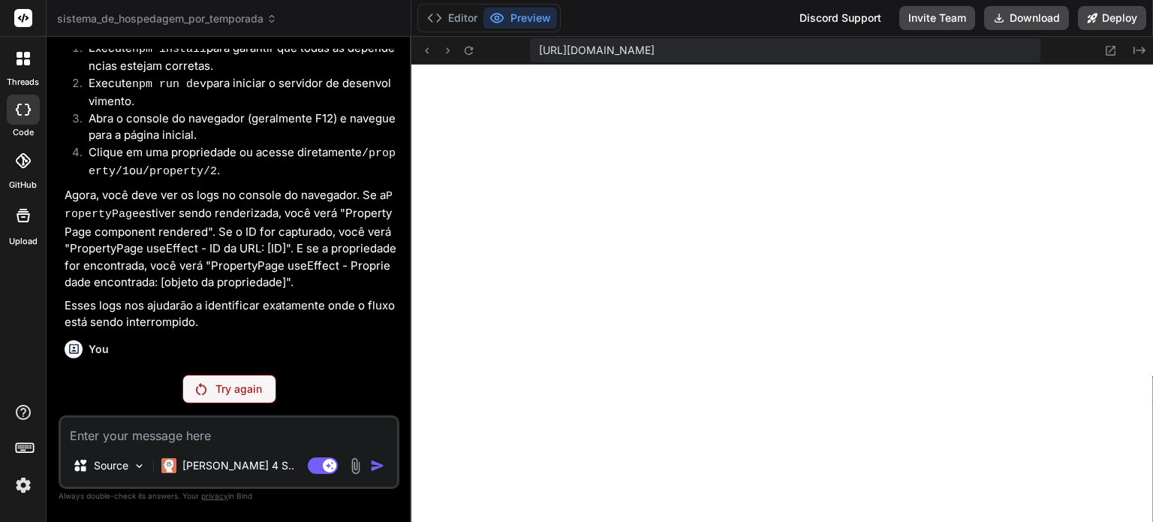
scroll to position [4691, 0]
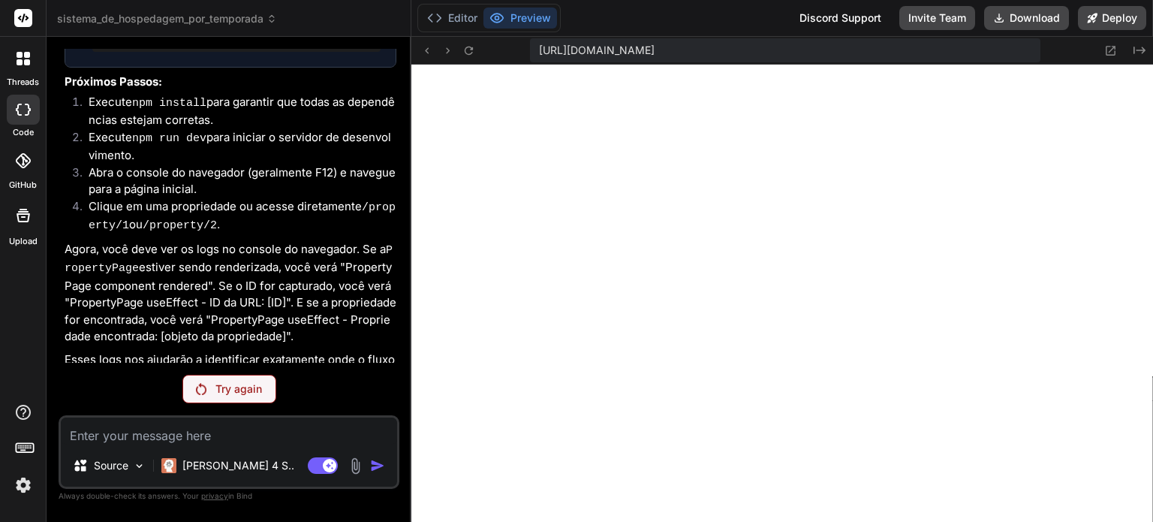
click at [219, 384] on p "Try again" at bounding box center [239, 388] width 47 height 15
click at [143, 297] on div "You Aplique as alterações e execute o ide, por favor Bind AI Sistema de Hospeda…" at bounding box center [231, 206] width 338 height 314
click at [207, 373] on div "You Aplique as alterações e execute o ide, por favor Bind AI Sistema de Hospeda…" at bounding box center [229, 285] width 341 height 472
click at [201, 381] on div "Try again" at bounding box center [229, 389] width 94 height 29
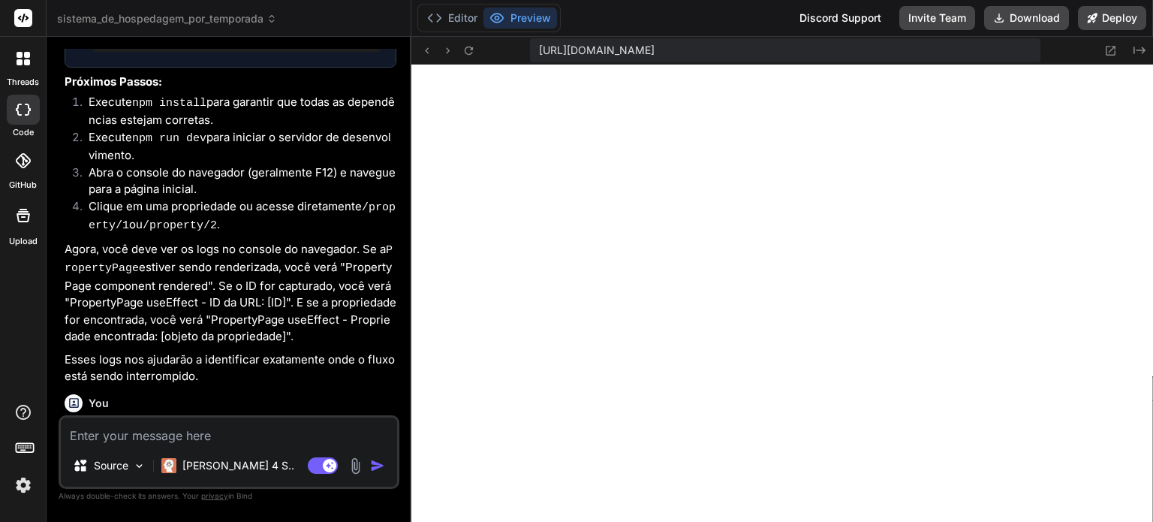
scroll to position [4745, 0]
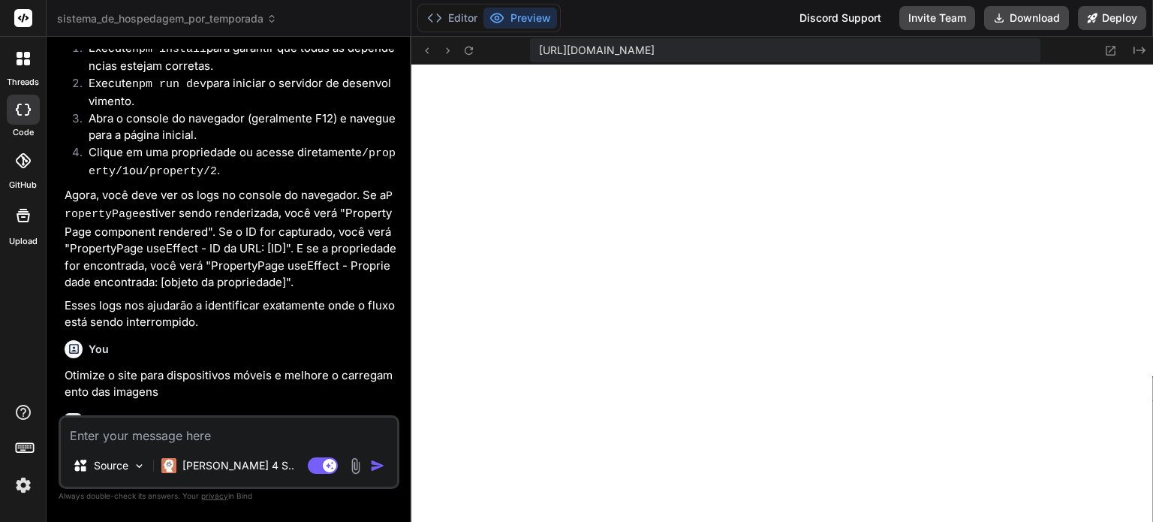
click at [239, 401] on div "Bind AI ‌ ‌ ‌ ‌" at bounding box center [231, 454] width 332 height 106
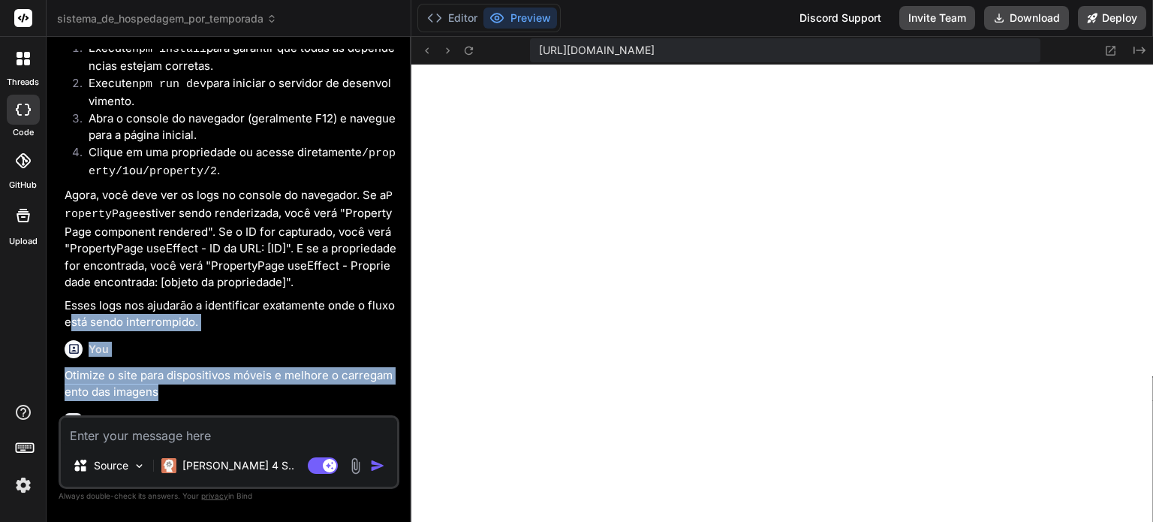
scroll to position [4691, 0]
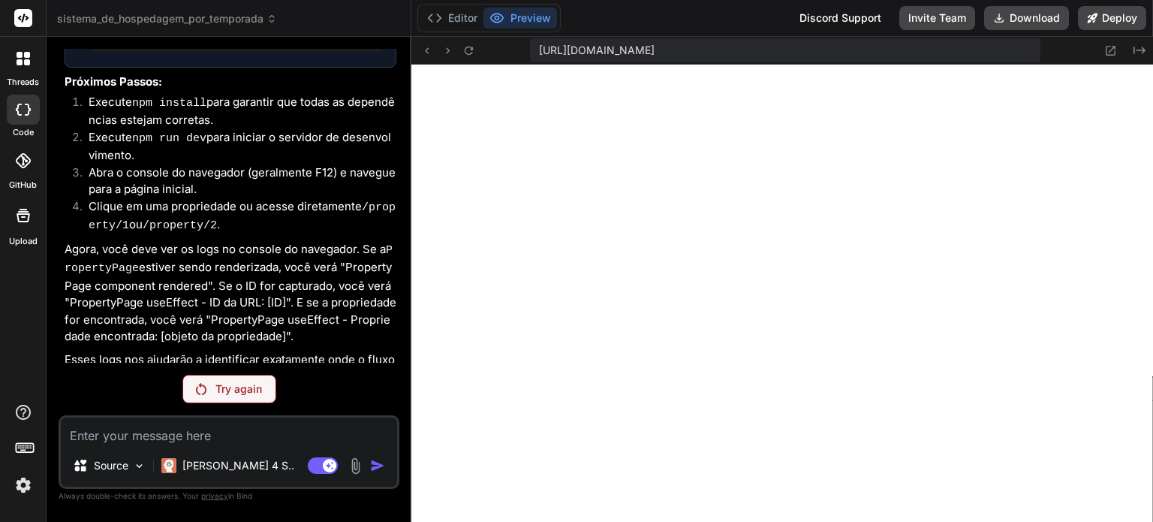
drag, startPoint x: 195, startPoint y: 297, endPoint x: 68, endPoint y: 285, distance: 127.5
click at [68, 285] on div "You Aplique as alterações e execute o ide, por favor Bind AI Sistema de Hospeda…" at bounding box center [231, 206] width 338 height 314
click at [164, 351] on p "Esses logs nos ajudarão a identificar exatamente onde o fluxo está sendo interr…" at bounding box center [231, 368] width 332 height 34
click at [466, 53] on icon at bounding box center [469, 50] width 8 height 8
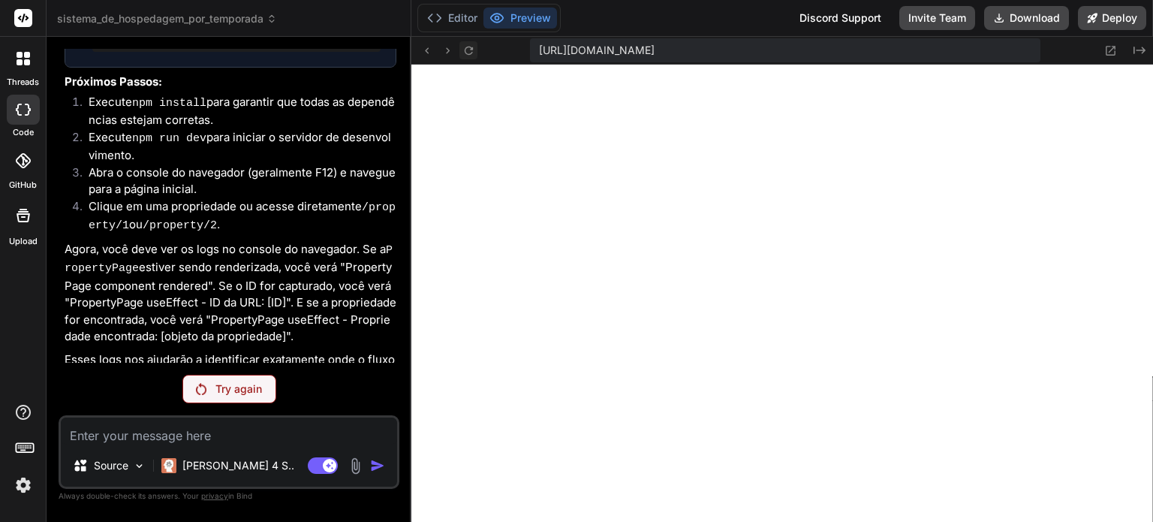
click at [472, 50] on icon at bounding box center [469, 50] width 13 height 13
click at [27, 481] on img at bounding box center [24, 485] width 26 height 26
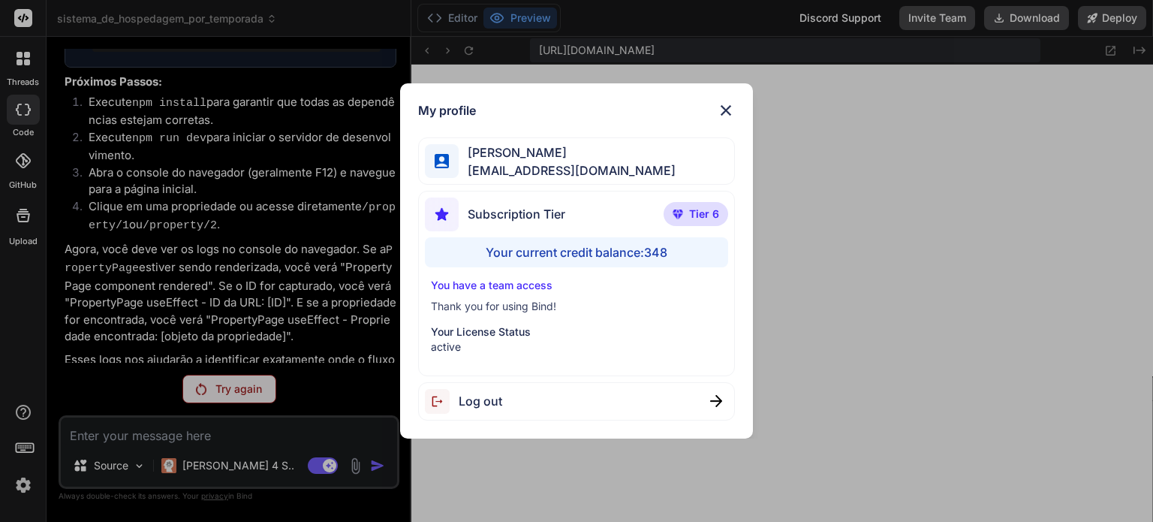
click at [478, 399] on span "Log out" at bounding box center [481, 401] width 44 height 18
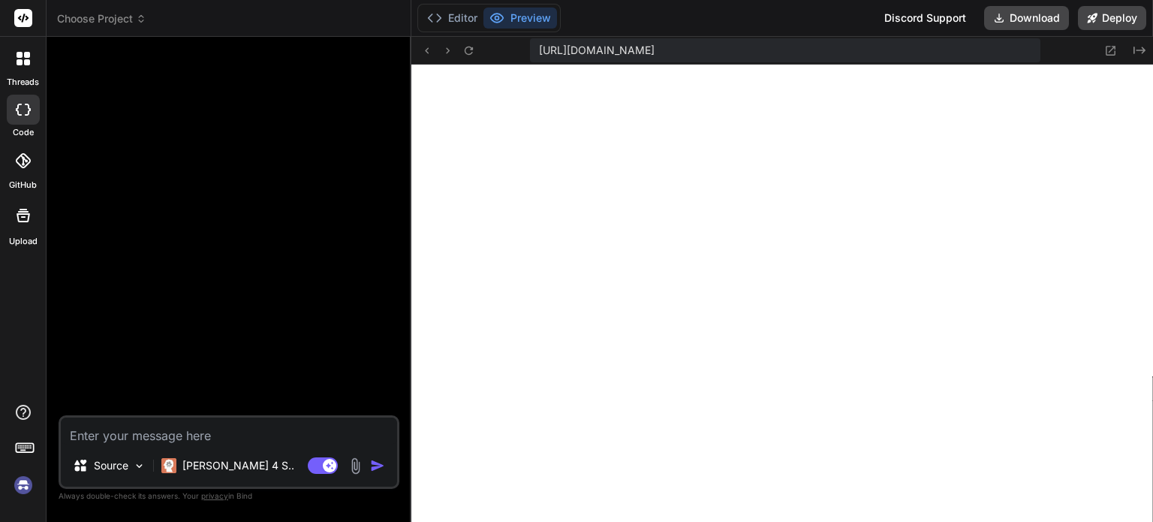
scroll to position [822, 0]
type textarea "x"
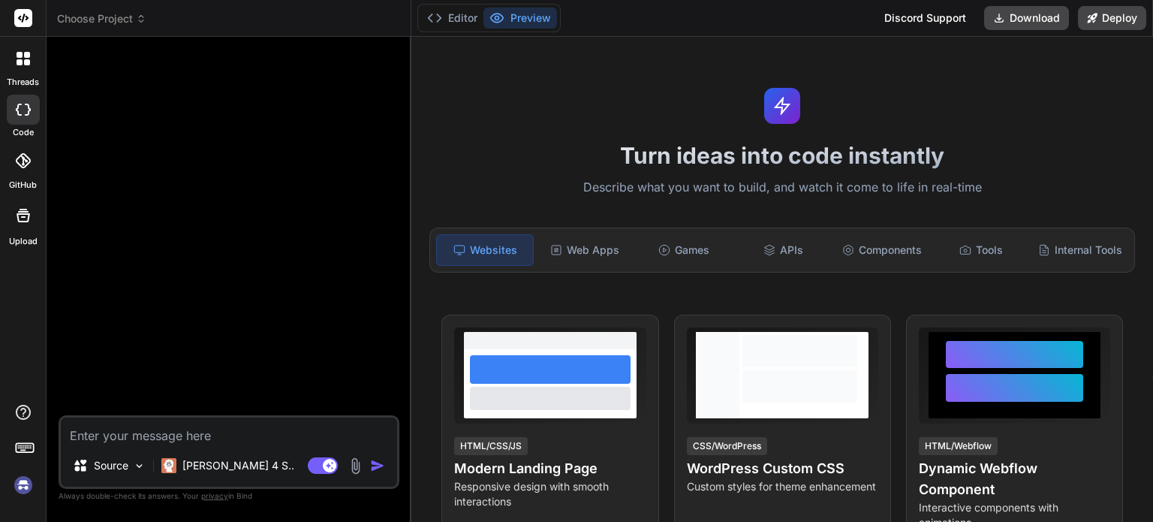
click at [22, 482] on img at bounding box center [24, 485] width 26 height 26
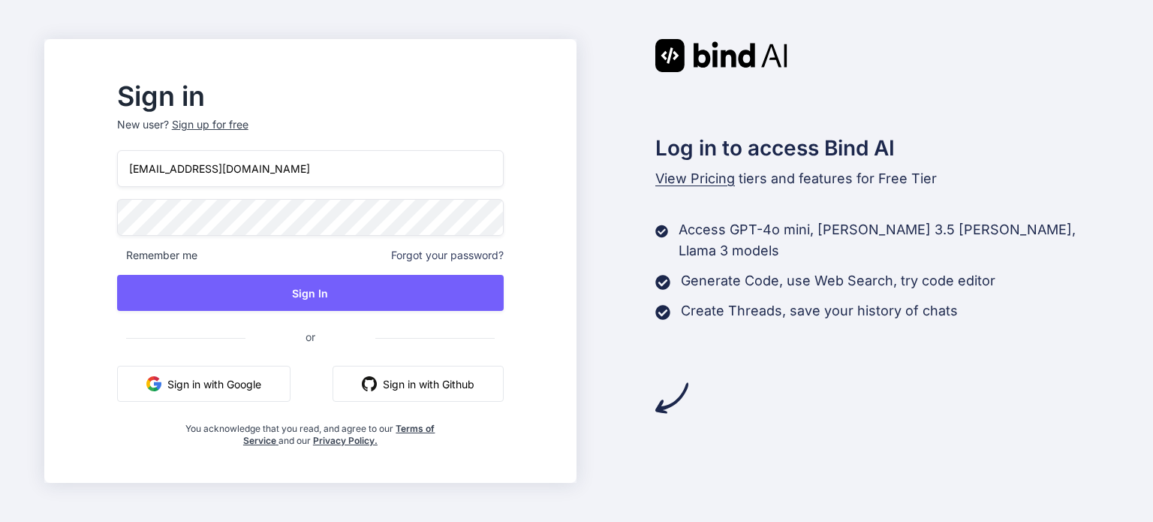
click at [381, 163] on input "aealoterias@gmail.com" at bounding box center [310, 168] width 387 height 37
type input "angelotwc@gmail.com"
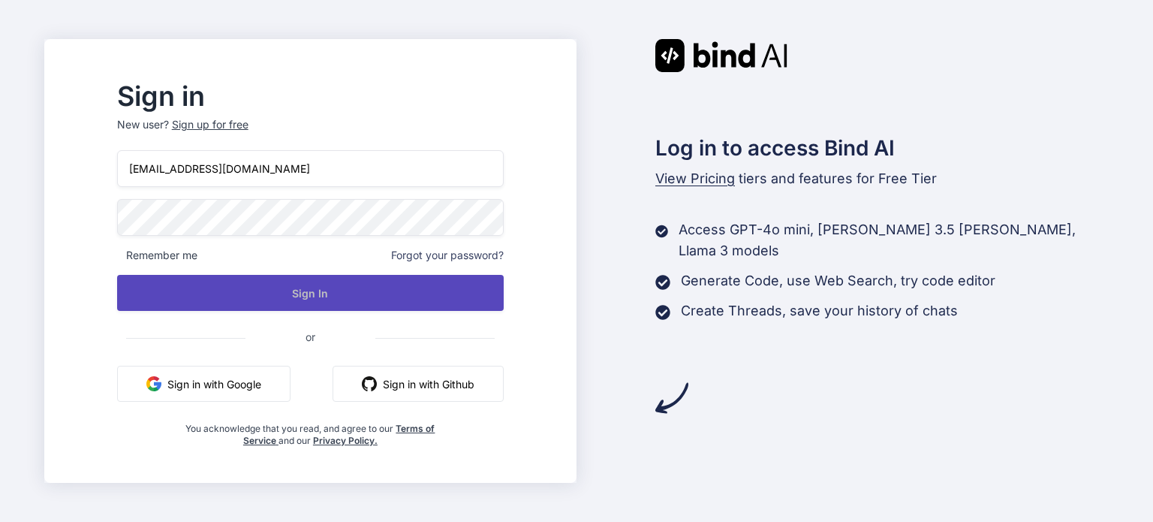
click at [366, 289] on button "Sign In" at bounding box center [310, 293] width 387 height 36
click at [347, 291] on button "Sign In" at bounding box center [310, 293] width 387 height 36
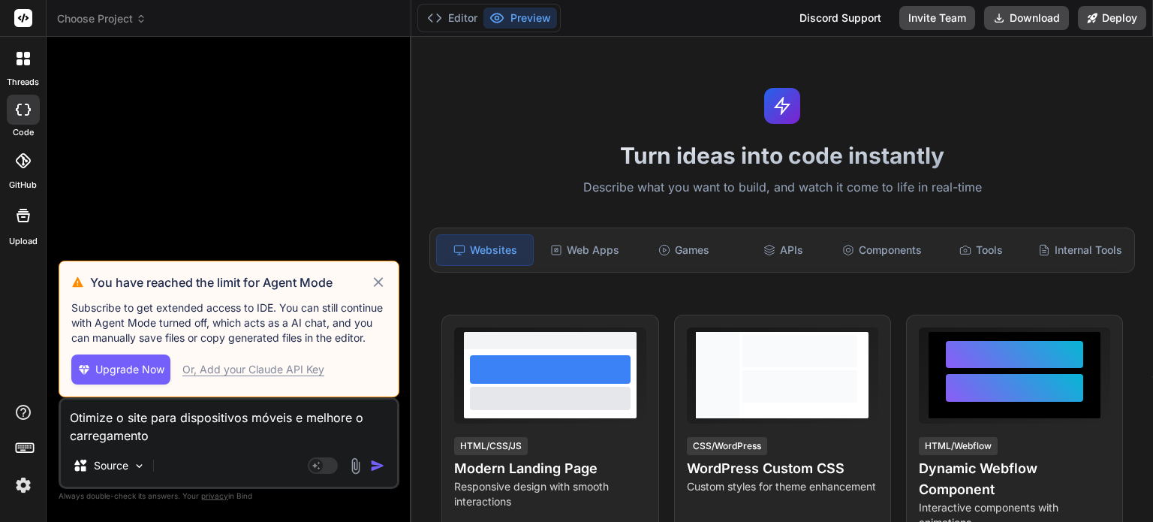
click at [379, 287] on icon at bounding box center [378, 282] width 17 height 18
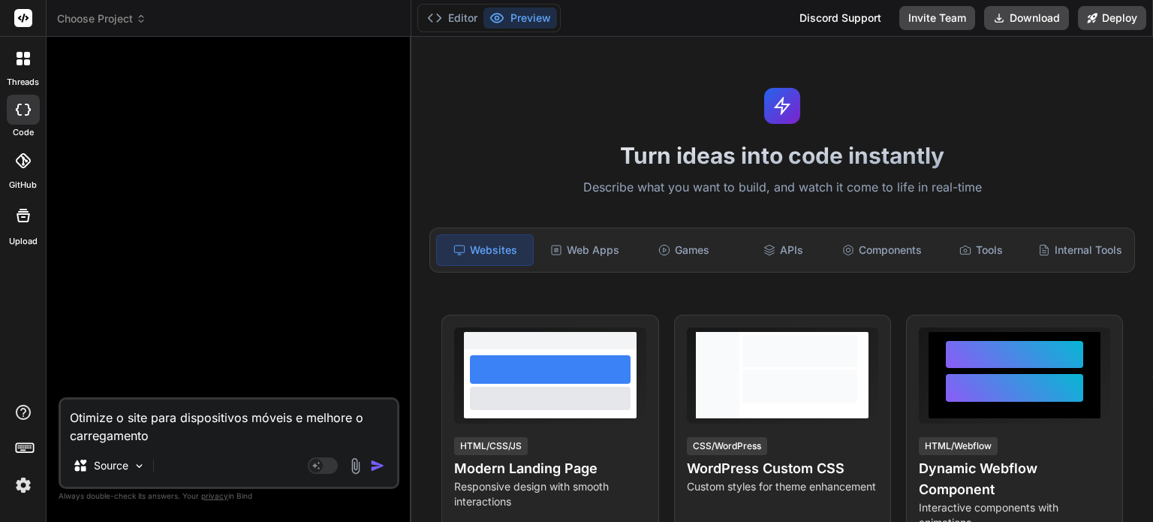
click at [185, 436] on textarea "Otimize o site para dispositivos móveis e melhore o carregamento" at bounding box center [229, 422] width 336 height 45
click at [142, 21] on icon at bounding box center [141, 21] width 5 height 2
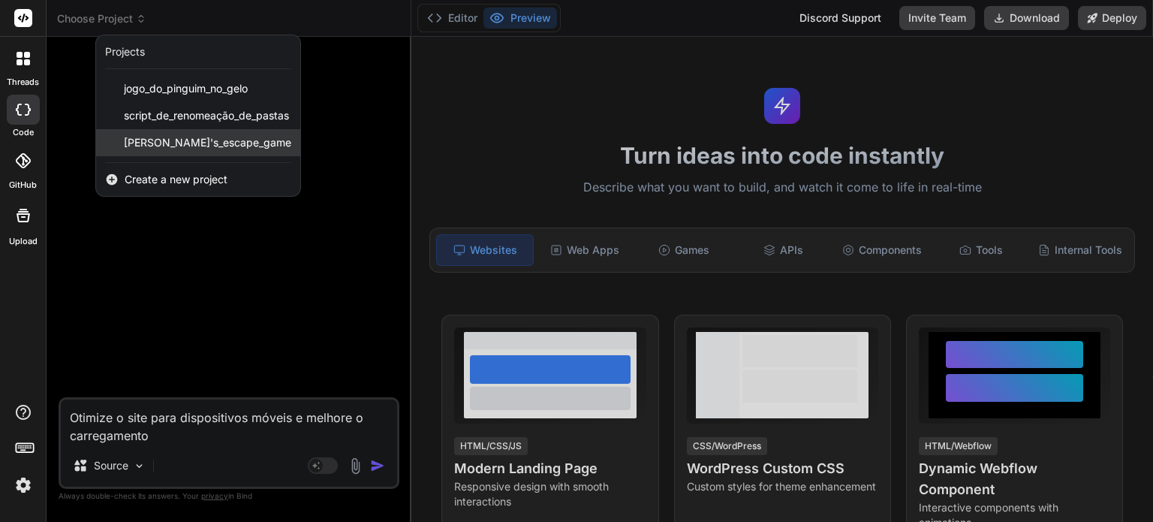
click at [162, 141] on span "[PERSON_NAME]'s_escape_game" at bounding box center [207, 142] width 167 height 15
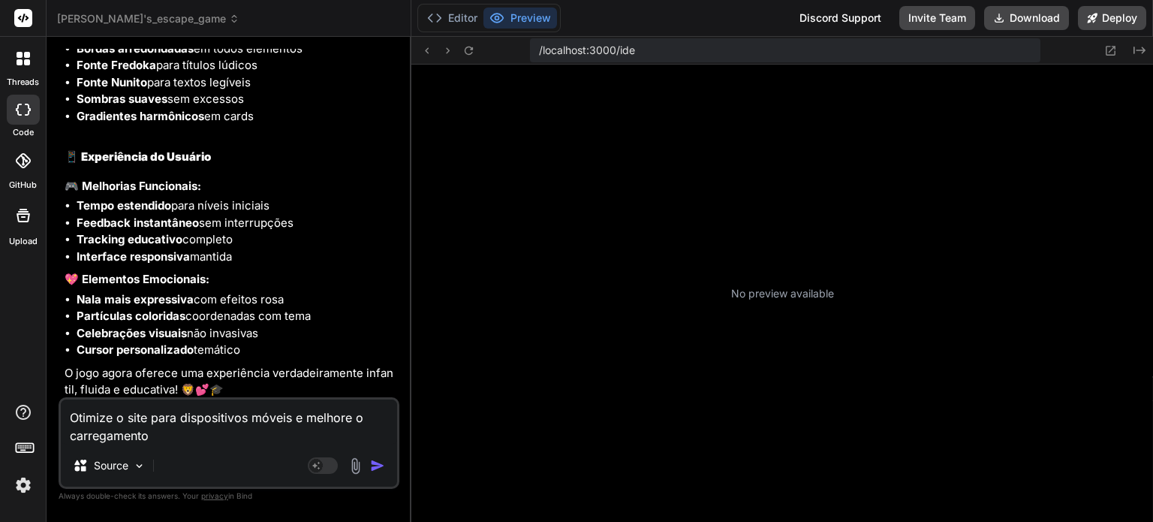
scroll to position [201, 0]
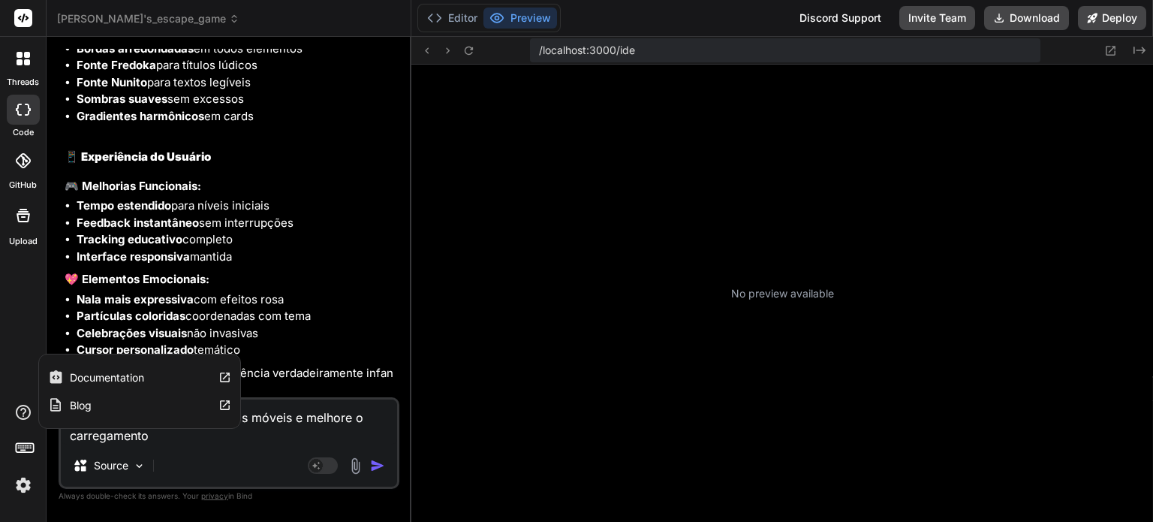
type textarea "x"
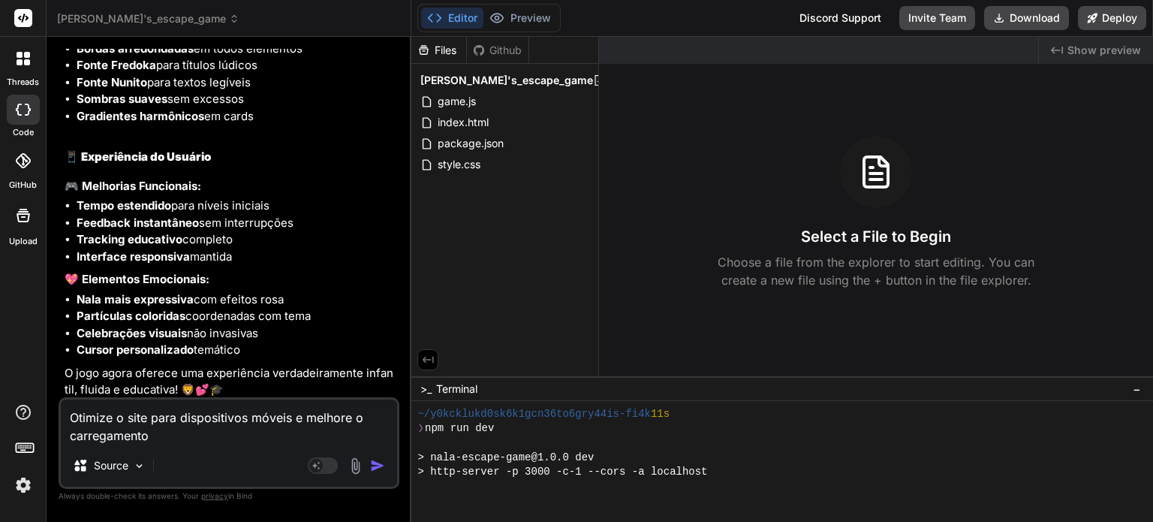
scroll to position [259, 0]
drag, startPoint x: 177, startPoint y: 443, endPoint x: 0, endPoint y: 394, distance: 183.8
click at [0, 394] on div "threads code GitHub Upload nala's_escape_game Created with Pixso. Bind AI Web S…" at bounding box center [576, 261] width 1153 height 522
type textarea "x"
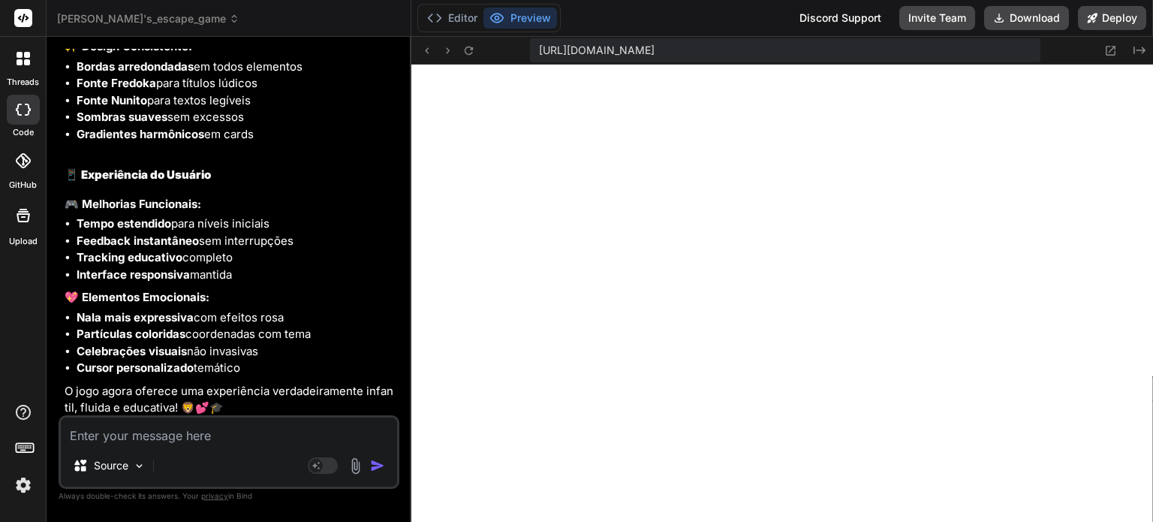
scroll to position [634, 0]
click at [1108, 47] on icon at bounding box center [1111, 50] width 13 height 13
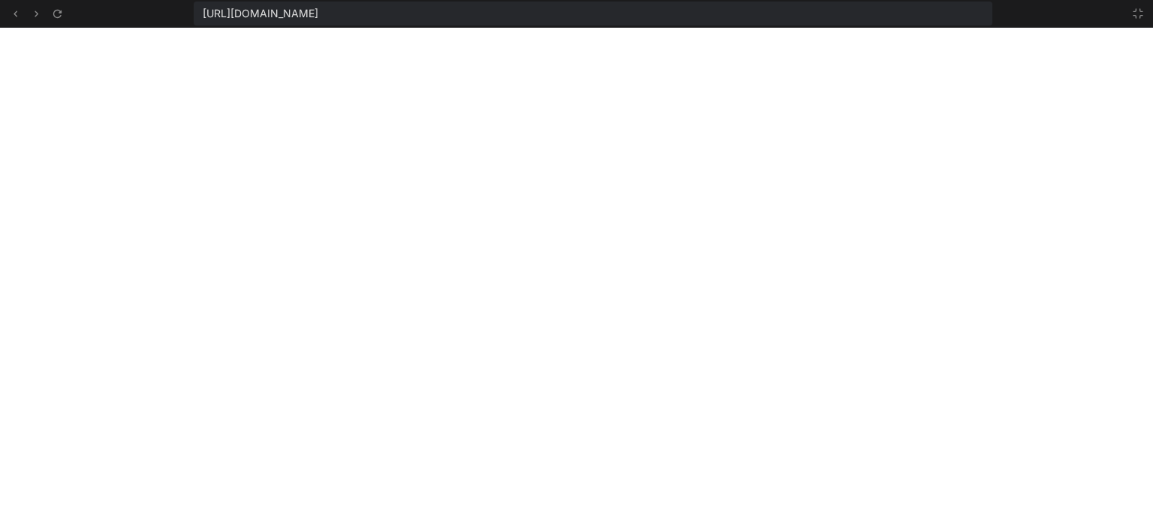
scroll to position [721, 0]
